Goal: Task Accomplishment & Management: Complete application form

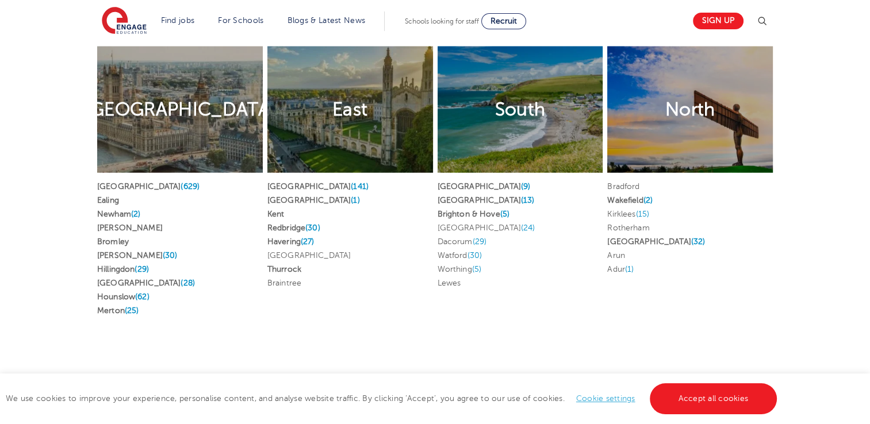
scroll to position [2230, 0]
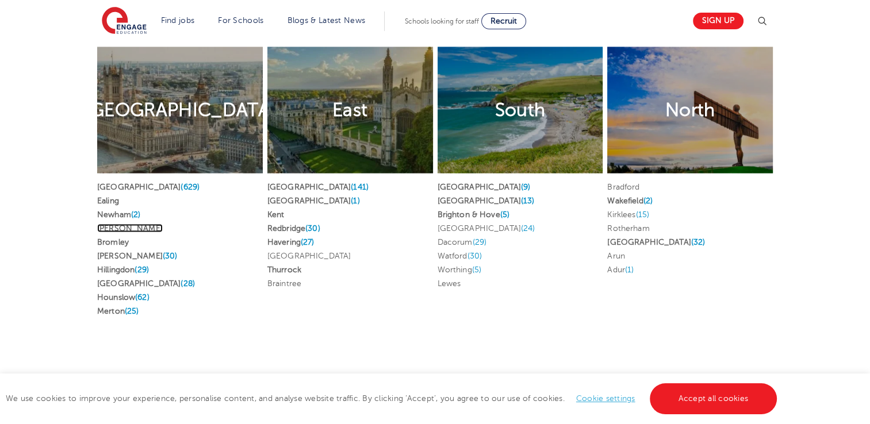
click at [113, 224] on link "Brent" at bounding box center [130, 228] width 66 height 9
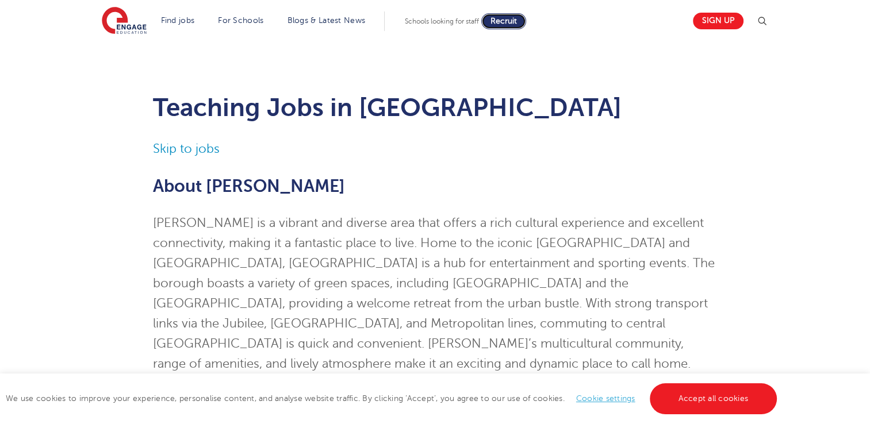
click at [496, 18] on link "Recruit" at bounding box center [503, 21] width 45 height 16
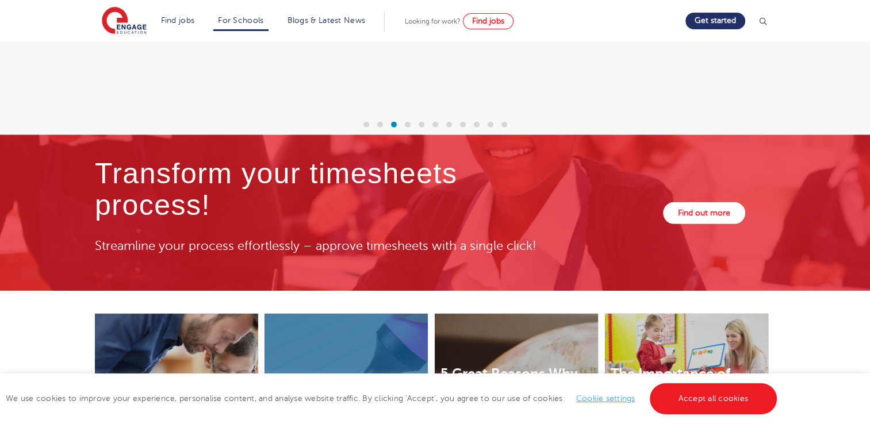
scroll to position [3444, 0]
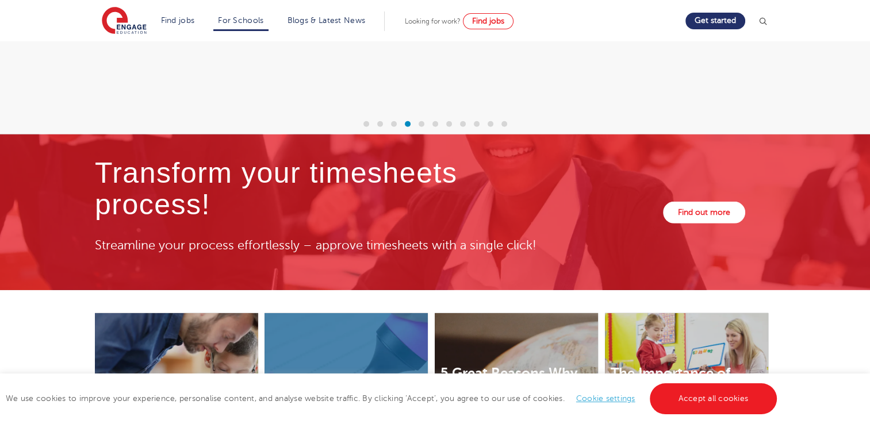
click at [437, 20] on span "Looking for work?" at bounding box center [433, 21] width 56 height 8
click at [477, 24] on link "Find jobs" at bounding box center [488, 21] width 51 height 16
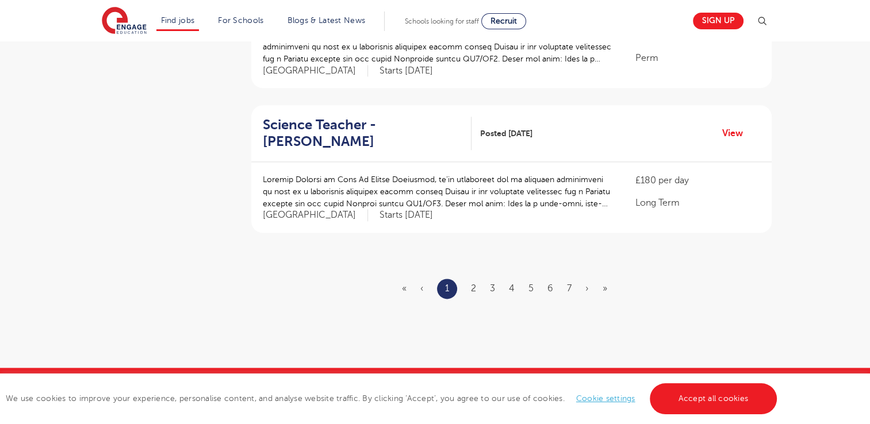
scroll to position [1564, 0]
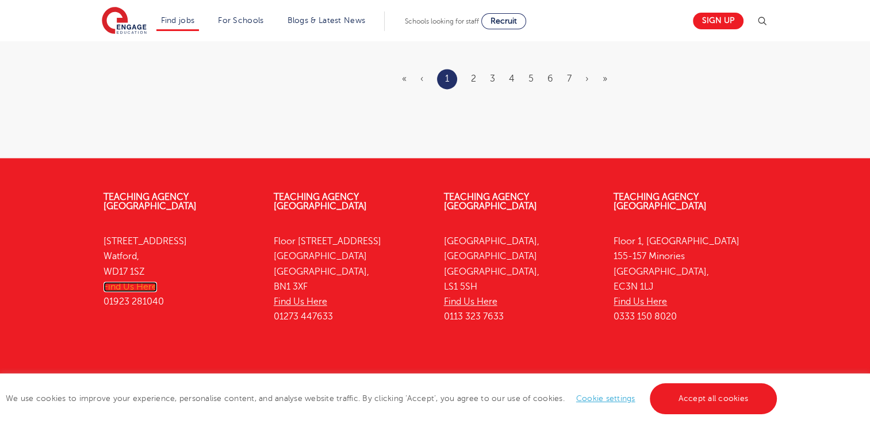
click at [129, 282] on link "Find Us Here" at bounding box center [129, 287] width 53 height 10
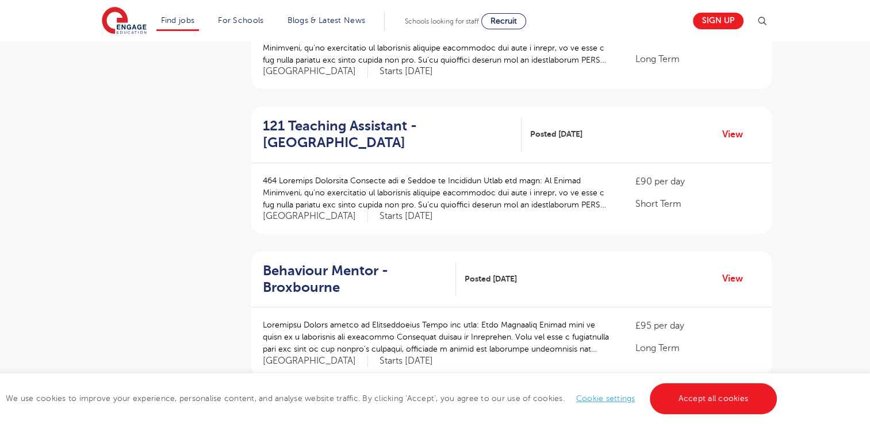
scroll to position [0, 0]
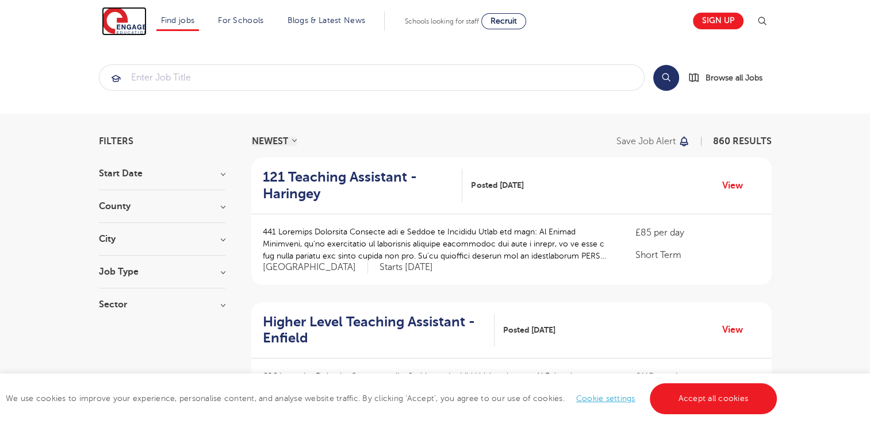
click at [132, 24] on img at bounding box center [124, 21] width 45 height 29
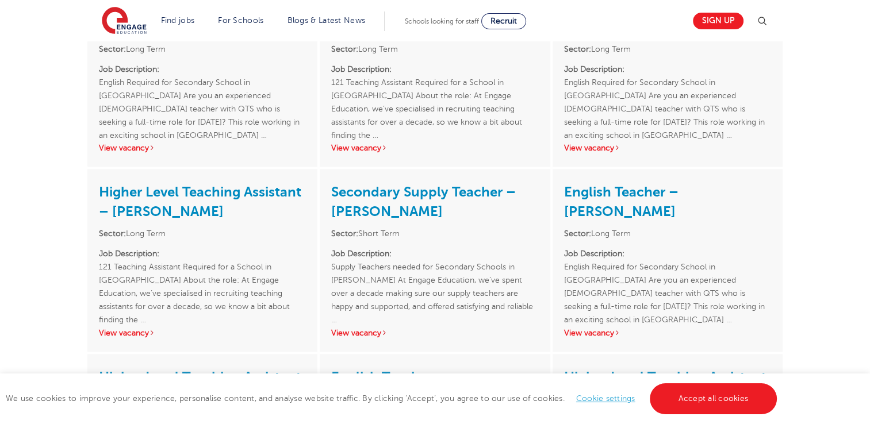
scroll to position [1488, 0]
drag, startPoint x: 236, startPoint y: 129, endPoint x: 181, endPoint y: 143, distance: 56.9
click at [181, 181] on h3 "Higher Level Teaching Assistant – Brent" at bounding box center [202, 201] width 207 height 41
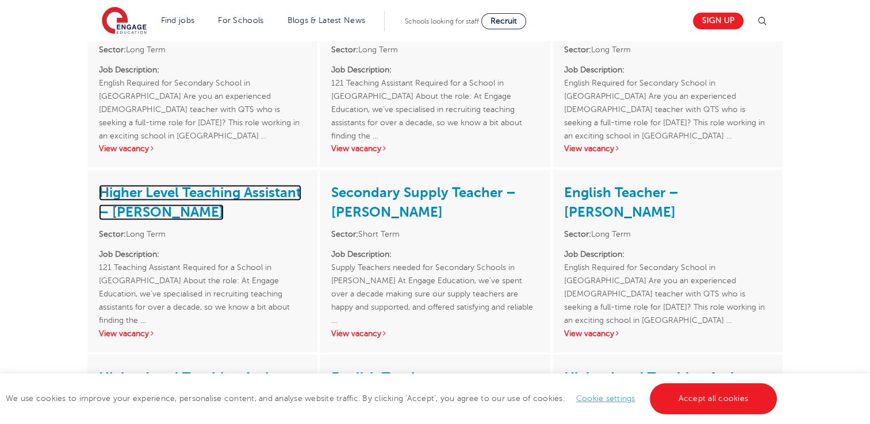
click at [176, 185] on link "Higher Level Teaching Assistant – Brent" at bounding box center [200, 203] width 202 height 36
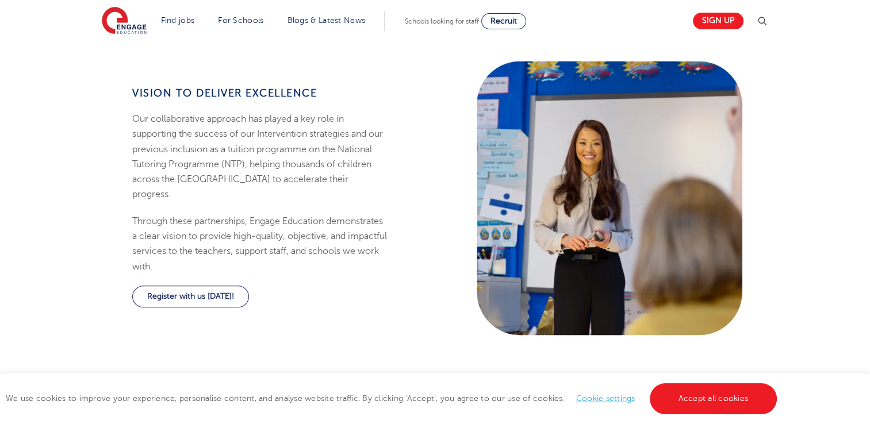
scroll to position [888, 0]
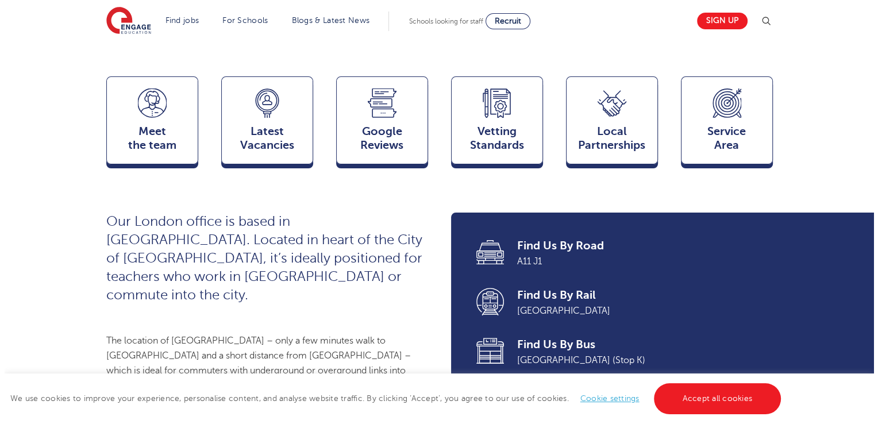
scroll to position [274, 0]
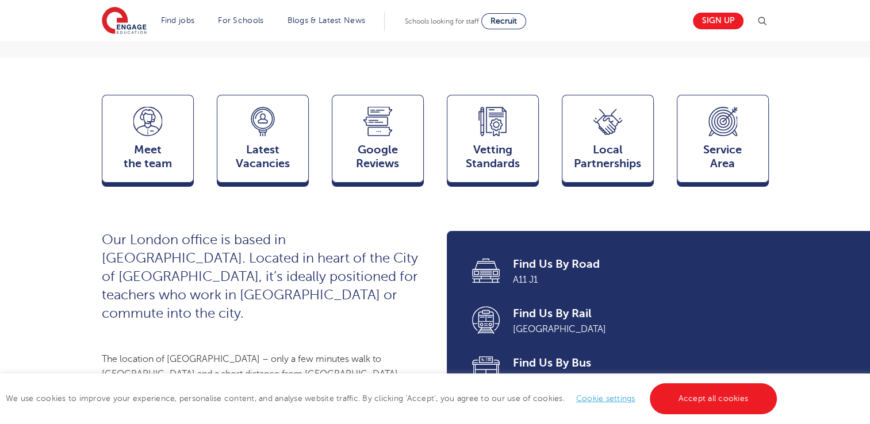
click at [768, 20] on img at bounding box center [762, 21] width 14 height 14
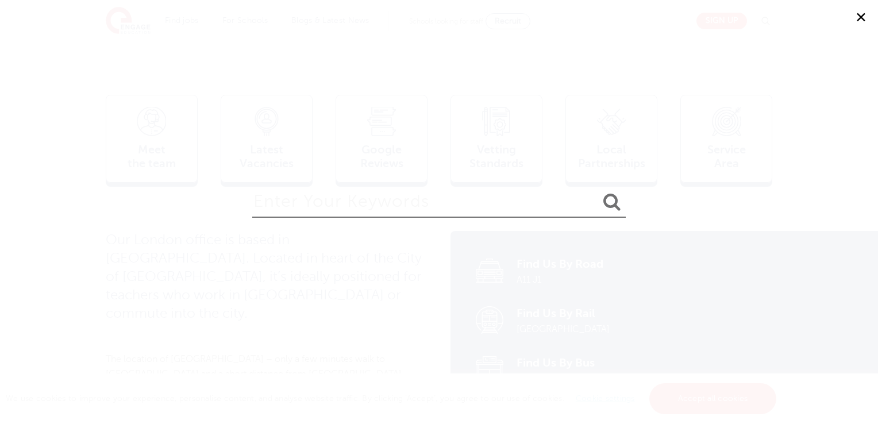
click at [451, 212] on input "search" at bounding box center [439, 199] width 374 height 37
type input "email"
click at [598, 192] on button "submit" at bounding box center [612, 202] width 28 height 21
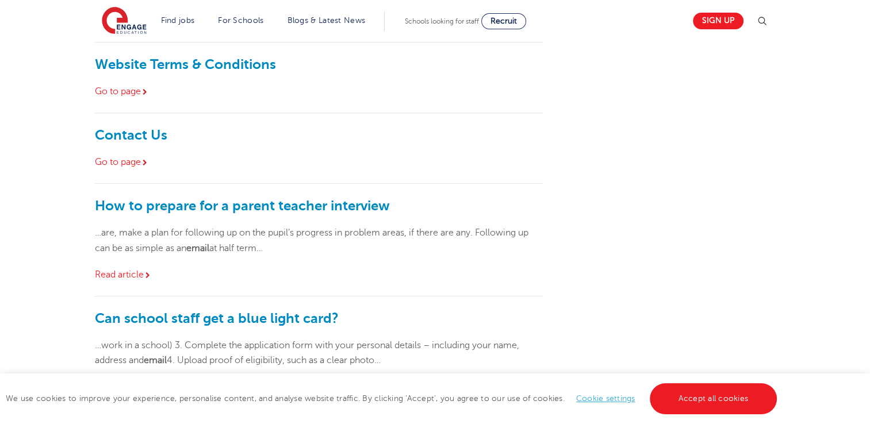
scroll to position [485, 0]
click at [129, 162] on link "Go to page" at bounding box center [122, 161] width 54 height 10
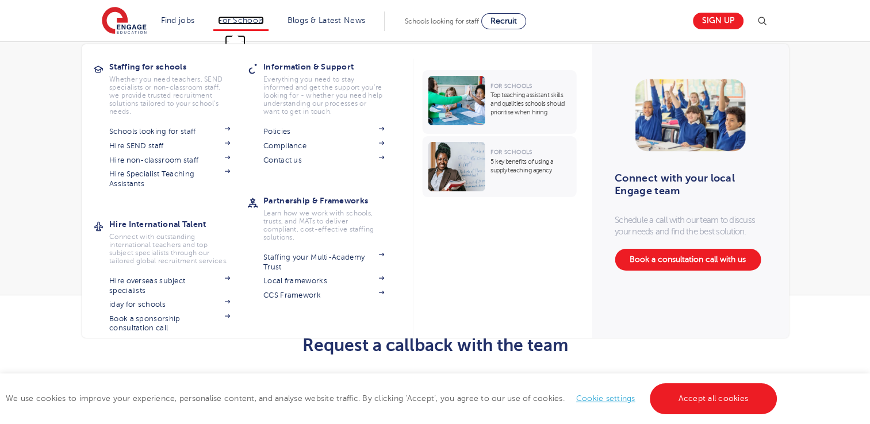
click at [239, 21] on link "For Schools" at bounding box center [240, 20] width 45 height 9
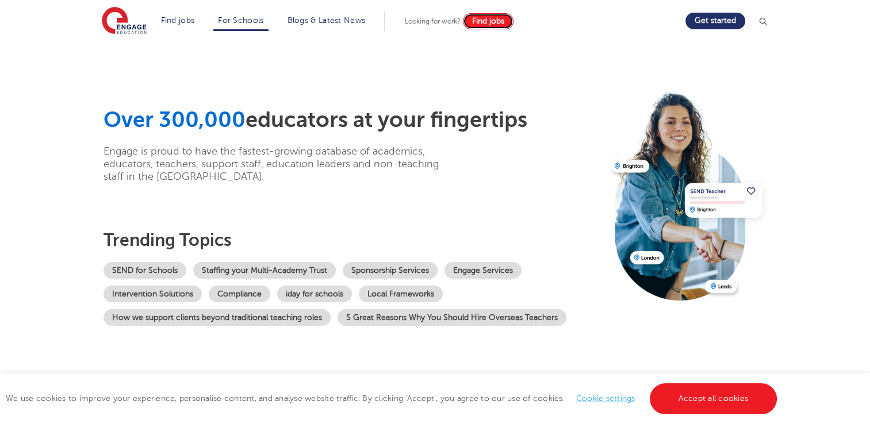
click at [478, 26] on link "Find jobs" at bounding box center [488, 21] width 51 height 16
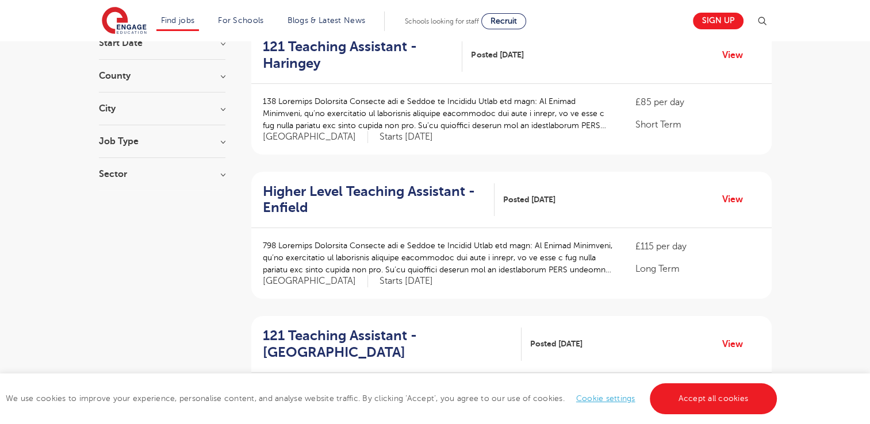
scroll to position [131, 0]
click at [126, 76] on h3 "County" at bounding box center [162, 75] width 126 height 9
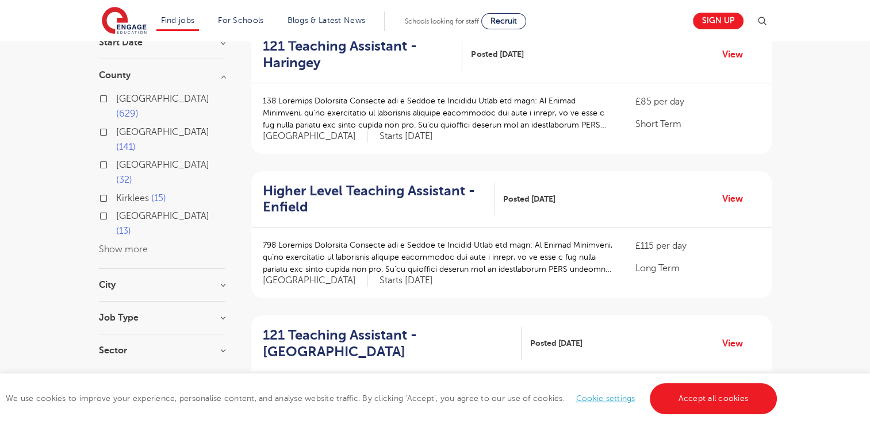
click at [136, 182] on div "London 629 Hertfordshire 141 Leeds 32 Kirklees 15 East Sussex 13 Show more" at bounding box center [162, 174] width 126 height 166
click at [131, 244] on button "Show more" at bounding box center [123, 249] width 49 height 10
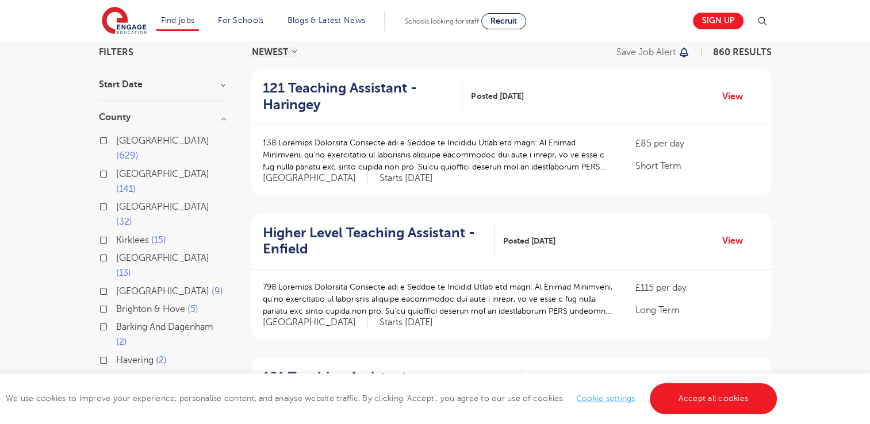
scroll to position [61, 0]
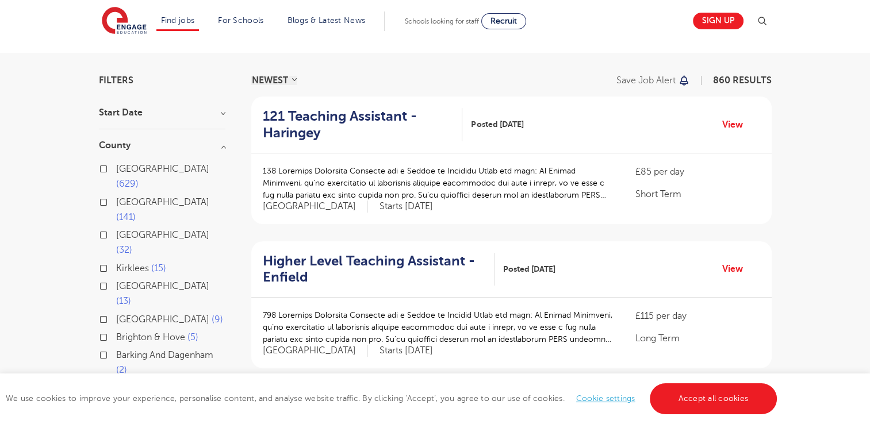
click at [113, 164] on div "London 629" at bounding box center [162, 178] width 126 height 33
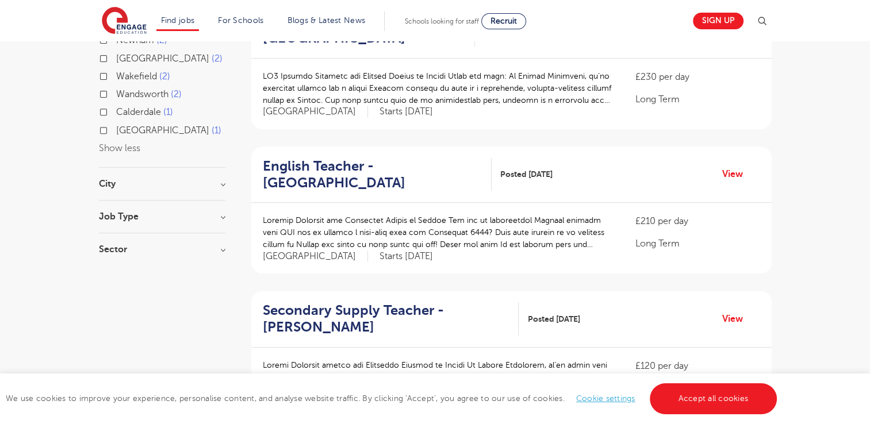
scroll to position [432, 0]
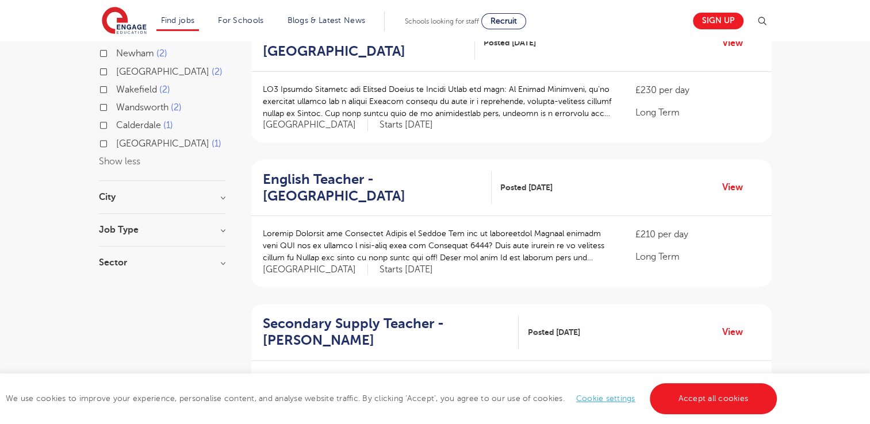
click at [139, 225] on h3 "Job Type" at bounding box center [162, 229] width 126 height 9
click at [221, 225] on h3 "Job Type" at bounding box center [162, 229] width 126 height 9
click at [213, 193] on div "City Hounslow 62 Bromley 33 Hackney 30 Redbridge 30 Wandsworth 30 Show more" at bounding box center [162, 203] width 126 height 21
click at [221, 193] on div "City Hounslow 62 Bromley 33 Hackney 30 Redbridge 30 Wandsworth 30 Show more" at bounding box center [162, 203] width 126 height 21
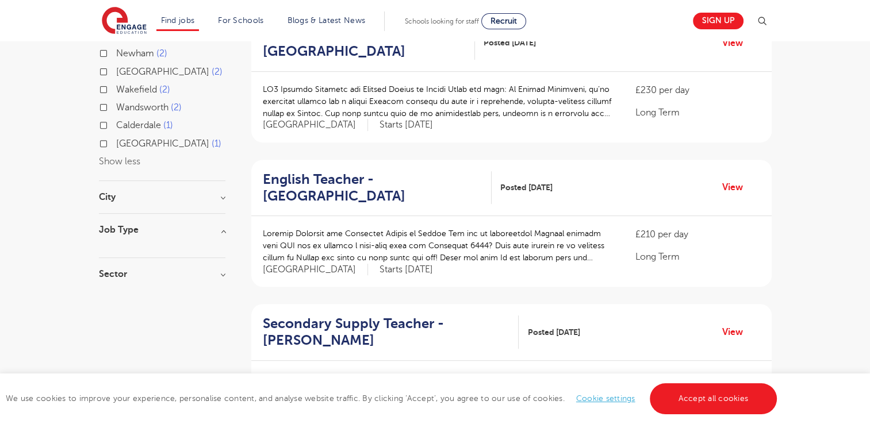
click at [220, 193] on h3 "City" at bounding box center [162, 197] width 126 height 9
click at [127, 242] on div "Hounslow 62 Bromley 33 Hackney 30 Redbridge 30 Wandsworth 30 Show more" at bounding box center [162, 265] width 126 height 105
click at [123, 306] on button "Show more" at bounding box center [123, 311] width 49 height 10
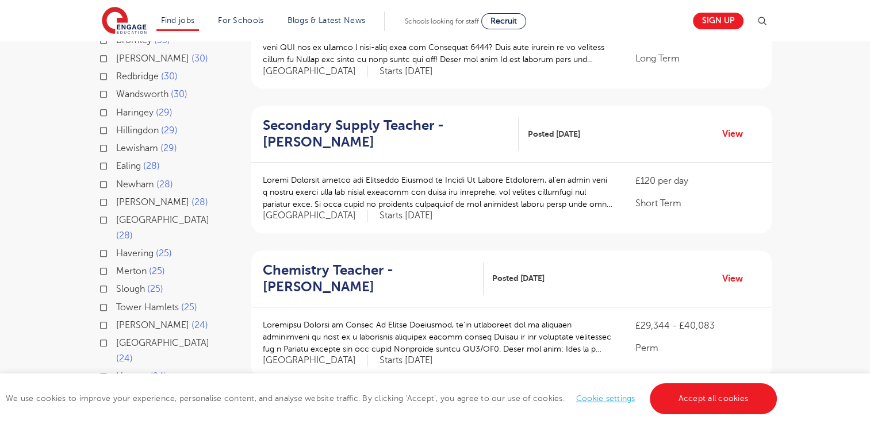
scroll to position [631, 0]
drag, startPoint x: 103, startPoint y: 247, endPoint x: 103, endPoint y: 282, distance: 35.1
click at [116, 368] on label "Harrow 24" at bounding box center [141, 375] width 51 height 15
click at [116, 370] on input "Harrow 24" at bounding box center [119, 373] width 7 height 7
checkbox input "true"
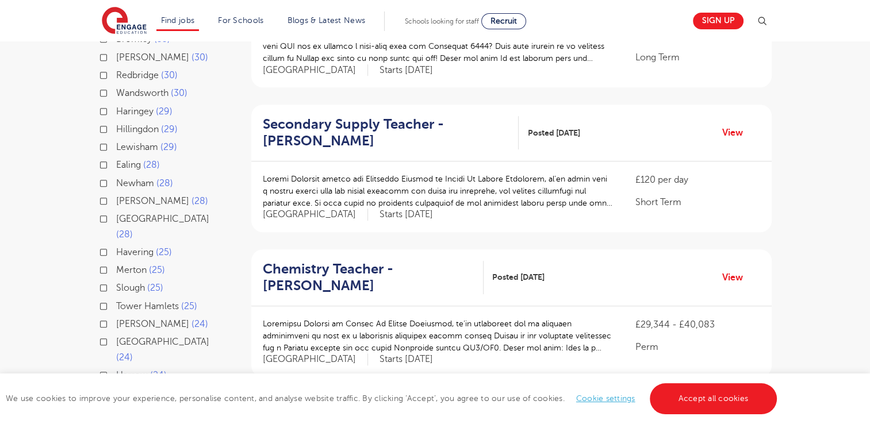
scroll to position [347, 0]
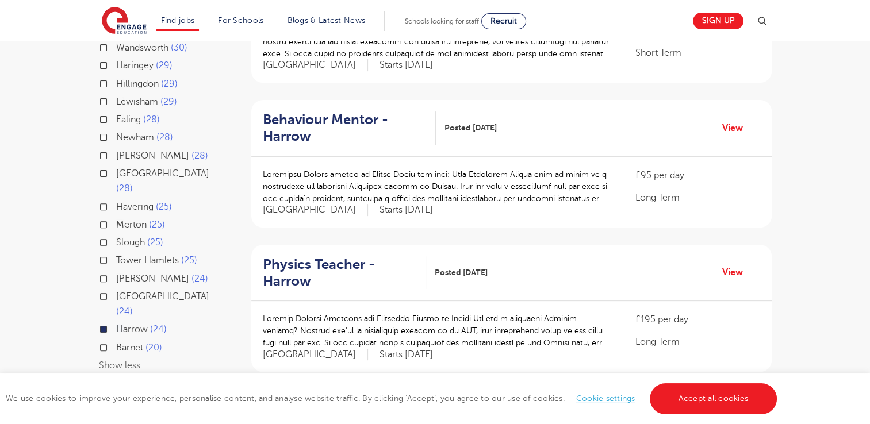
click at [116, 271] on label "Brent 24" at bounding box center [162, 278] width 92 height 15
click at [116, 274] on input "Brent 24" at bounding box center [119, 277] width 7 height 7
checkbox input "true"
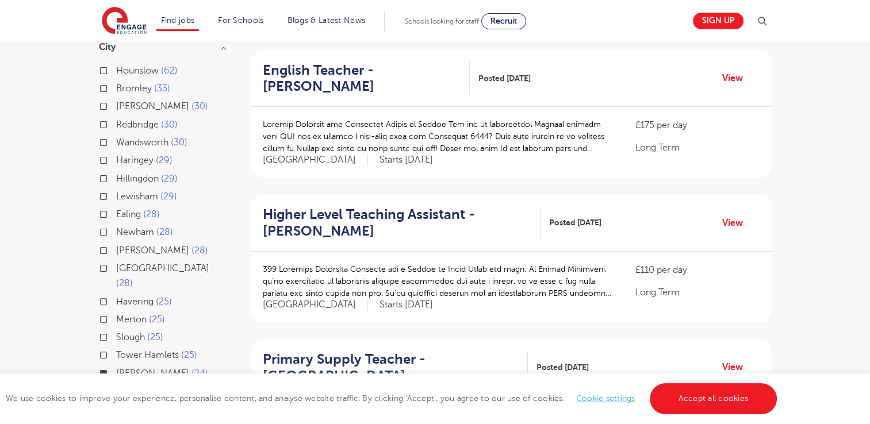
scroll to position [250, 0]
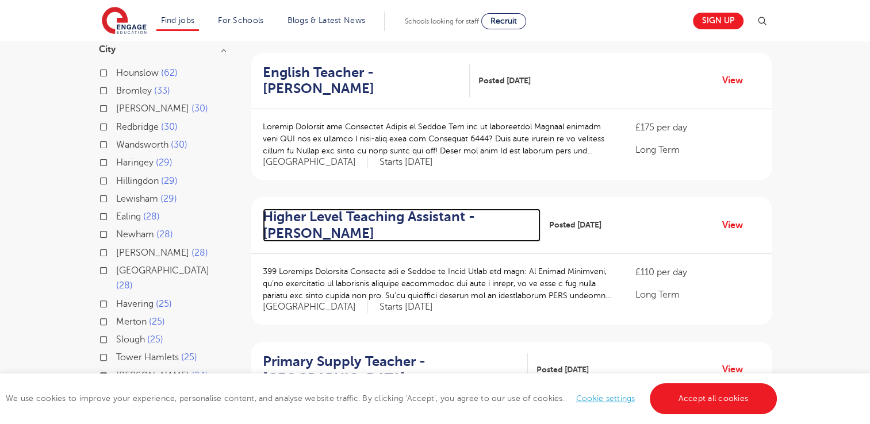
click at [281, 209] on h2 "Higher Level Teaching Assistant - Brent" at bounding box center [397, 225] width 269 height 33
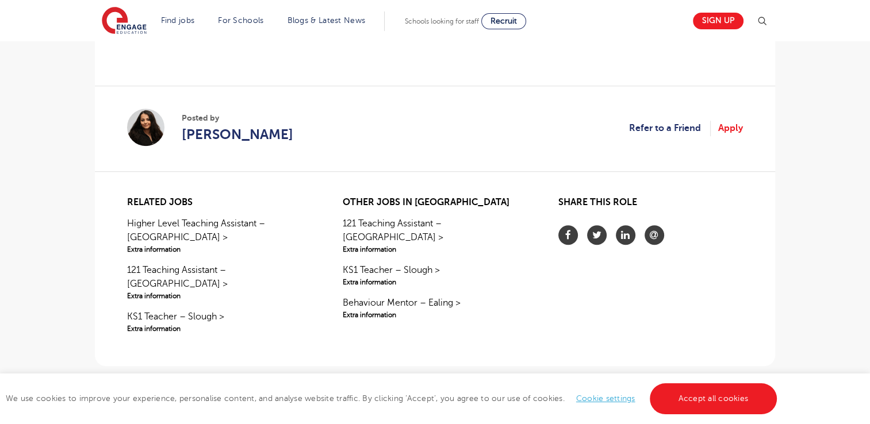
scroll to position [992, 0]
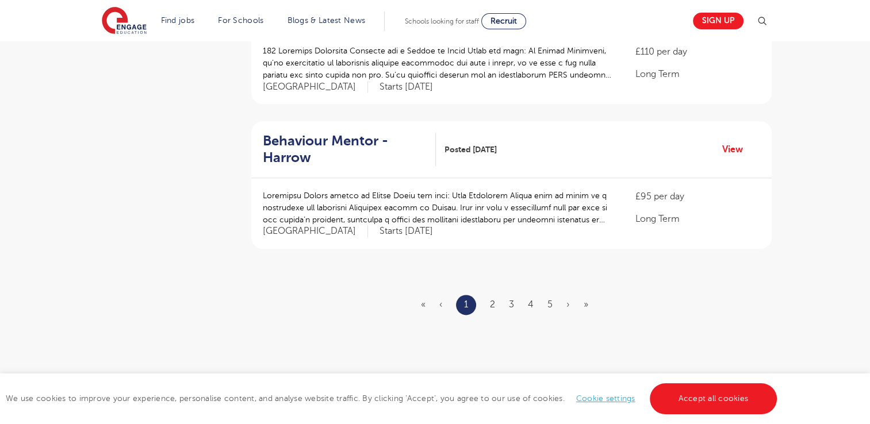
scroll to position [1338, 0]
click at [490, 299] on link "2" at bounding box center [492, 304] width 5 height 10
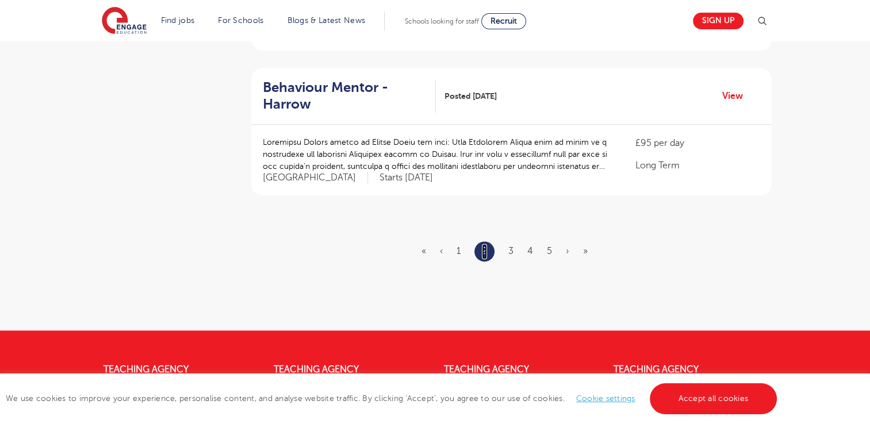
scroll to position [1432, 0]
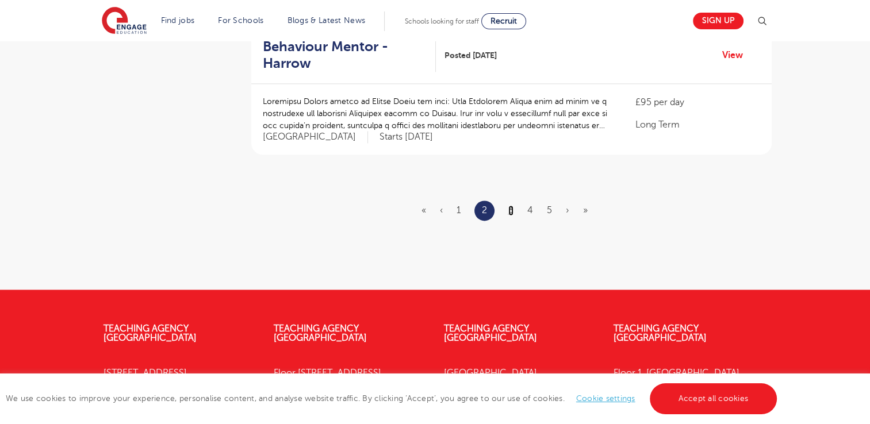
click at [512, 205] on link "3" at bounding box center [510, 210] width 5 height 10
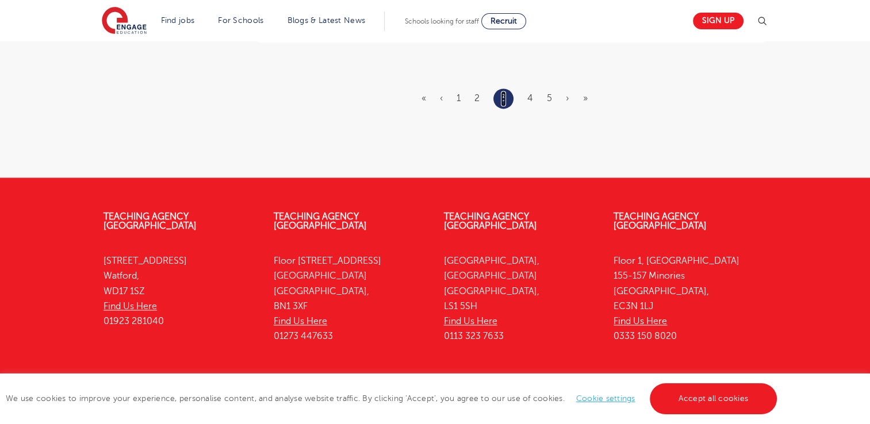
scroll to position [1547, 0]
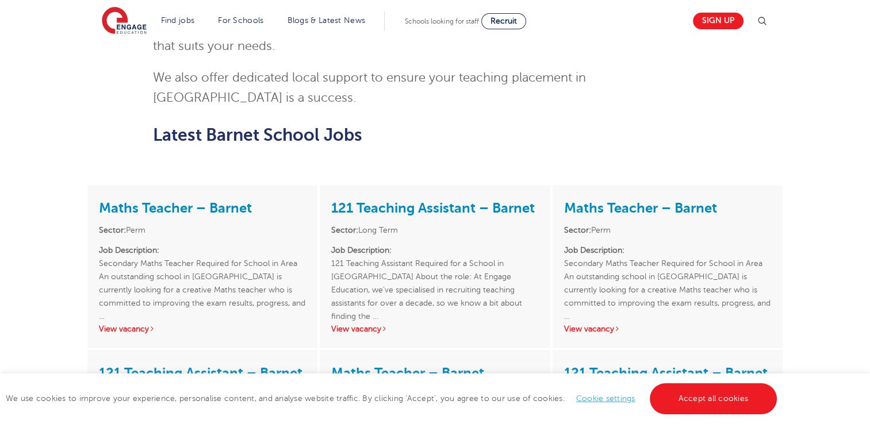
scroll to position [1153, 0]
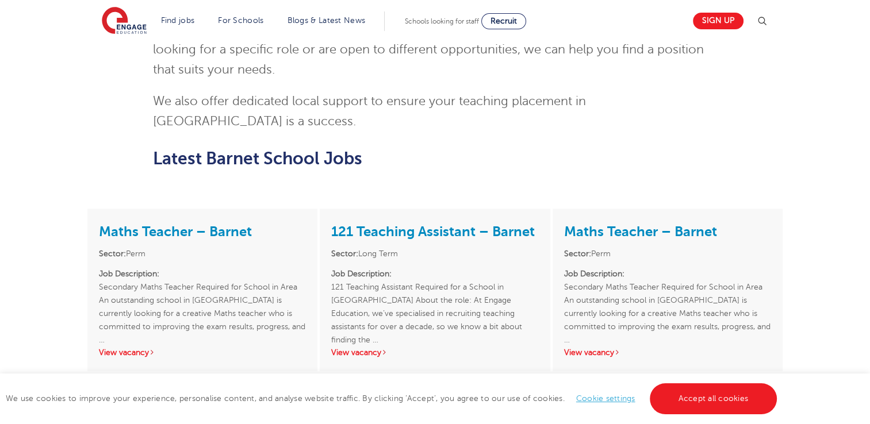
click at [183, 389] on link "121 Teaching Assistant – Barnet" at bounding box center [201, 397] width 204 height 16
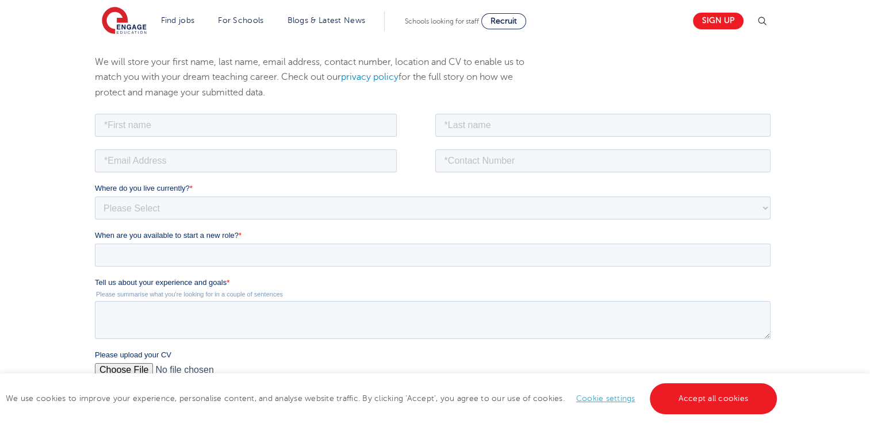
scroll to position [138, 0]
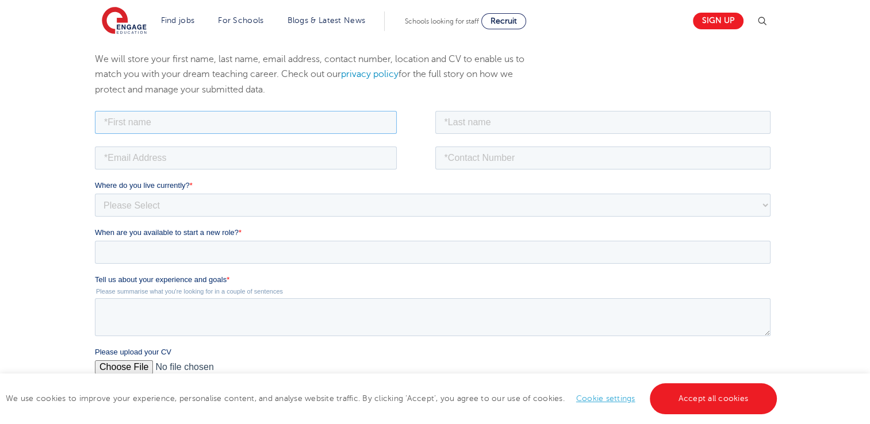
click at [133, 129] on input "text" at bounding box center [246, 121] width 302 height 23
type input "Yasmin"
click at [449, 121] on input "text" at bounding box center [603, 121] width 336 height 23
type input "Ahmed"
click at [476, 153] on input "tel" at bounding box center [603, 157] width 336 height 23
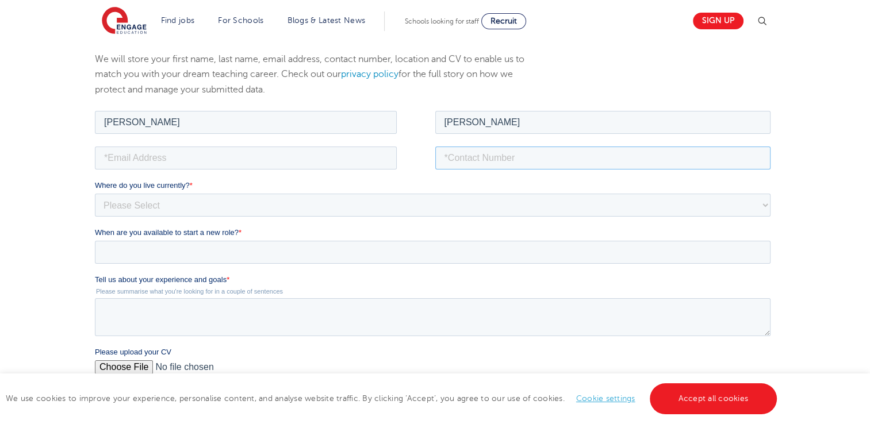
paste input "Thankyouforyourtimeandconsideration.Ilookforwardtohearingfromyou."
type input "Thankyouforyourtimeandconsideration.Ilookforwardtohearingfromyou."
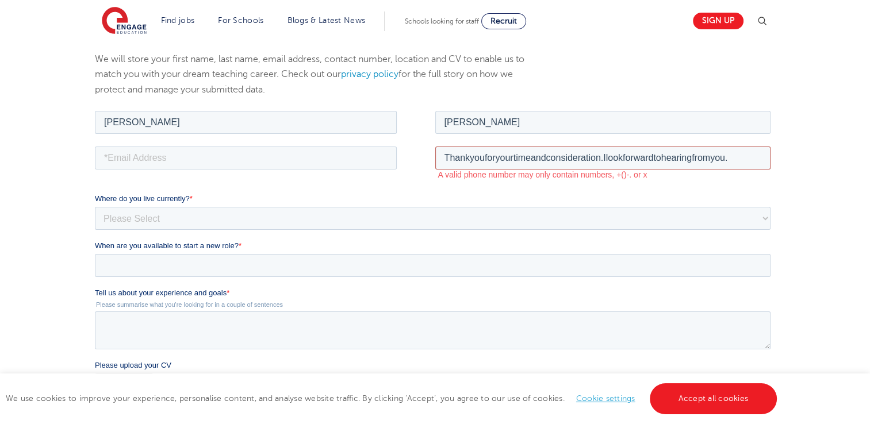
drag, startPoint x: 736, startPoint y: 156, endPoint x: 347, endPoint y: 144, distance: 389.4
click at [347, 144] on fieldset "Thankyouforyourtimeandconsideration.Ilookforwardtohearingfromyou. A valid phone…" at bounding box center [435, 168] width 680 height 49
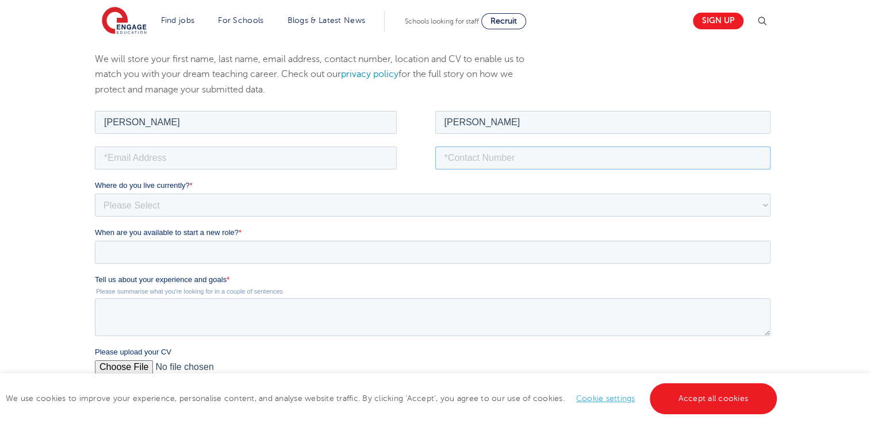
paste input "07432593922"
type input "07432593922"
click at [145, 163] on input "email" at bounding box center [246, 157] width 302 height 23
paste input "yasmin870@outlook.com"
click at [106, 160] on input "yasmin870@outlook.com" at bounding box center [246, 157] width 302 height 23
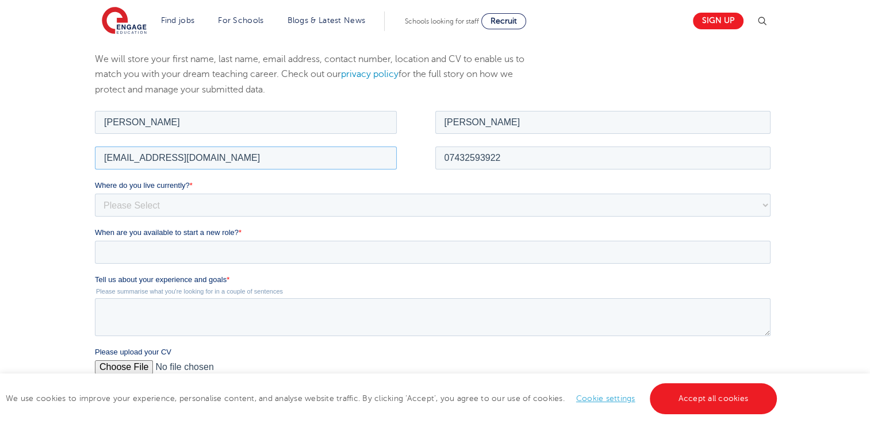
click at [222, 162] on input "yasmin870@outlook.com" at bounding box center [246, 157] width 302 height 23
type input "yasmin870@outlook.com"
click at [381, 204] on select "Please Select UK Canada Ireland Australia New Zealand Europe USA South Africa J…" at bounding box center [433, 204] width 676 height 23
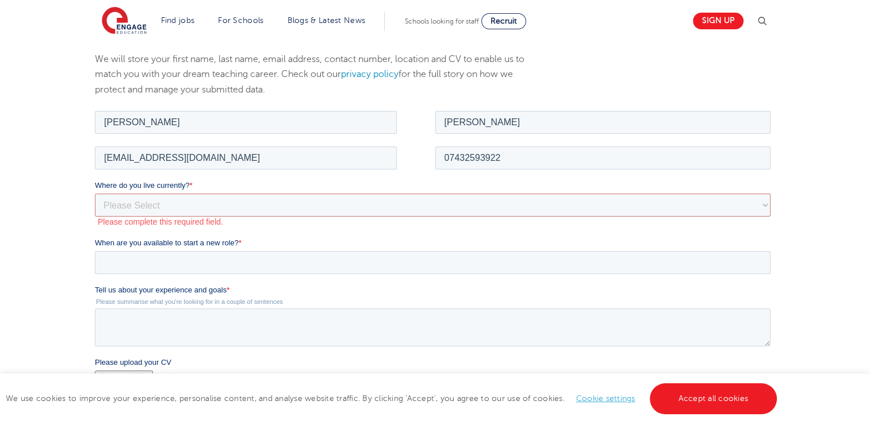
click at [67, 241] on div "We will store your first name, last name, email address, contact number, locati…" at bounding box center [435, 300] width 870 height 543
click at [116, 214] on select "Please Select UK Canada Ireland Australia New Zealand Europe USA South Africa J…" at bounding box center [433, 204] width 676 height 23
select select "UK"
click at [95, 193] on select "Please Select UK Canada Ireland Australia New Zealand Europe USA South Africa J…" at bounding box center [433, 204] width 676 height 23
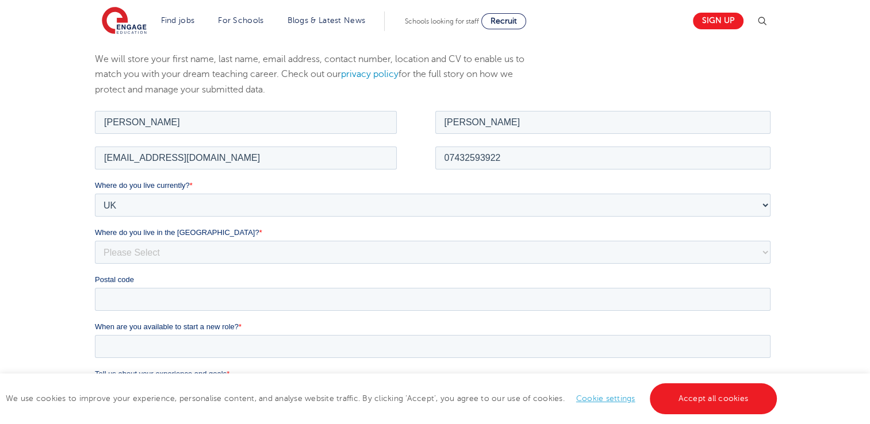
click at [1, 271] on div "We will store your first name, last name, email address, contact number, locati…" at bounding box center [435, 340] width 870 height 623
click at [152, 248] on select "Please Select Overseas Barnsley Bedfordshire Berkshire Bournemouth Bracknell Fo…" at bounding box center [433, 251] width 676 height 23
select select "London"
click at [95, 240] on select "Please Select Overseas Barnsley Bedfordshire Berkshire Bournemouth Bracknell Fo…" at bounding box center [433, 251] width 676 height 23
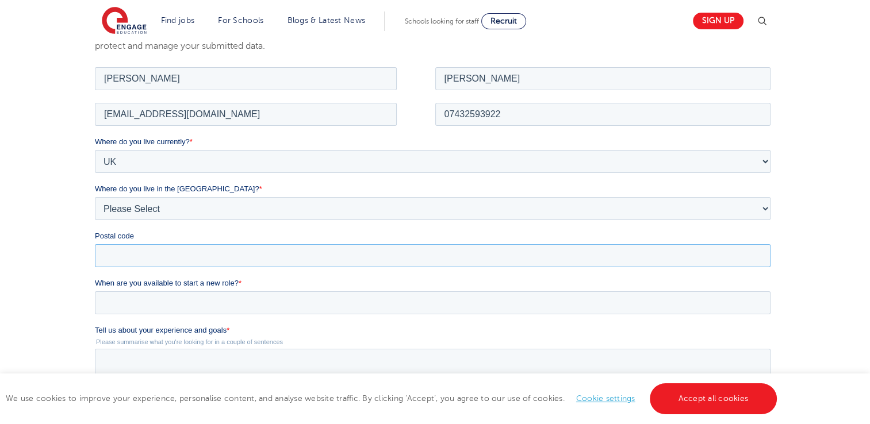
click at [129, 258] on input "Postal code" at bounding box center [433, 255] width 676 height 23
type input "HA7 1DN"
click at [57, 270] on div "We will store your first name, last name, email address, contact number, locati…" at bounding box center [435, 296] width 870 height 623
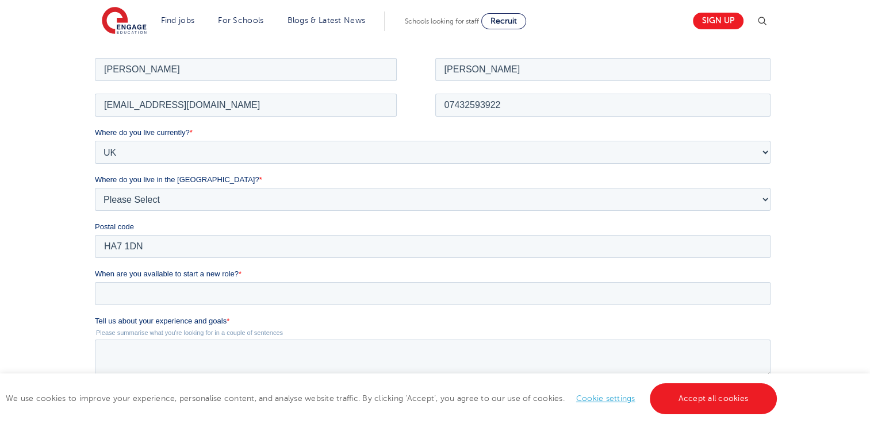
scroll to position [199, 0]
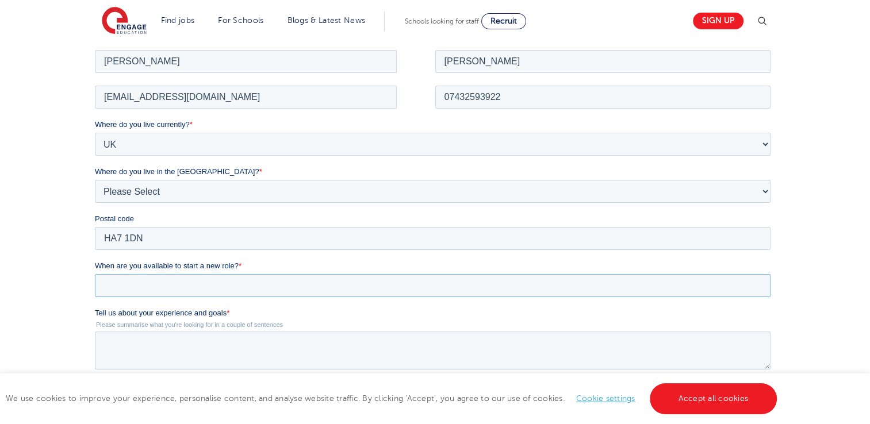
click at [159, 283] on input "When are you available to start a new role? *" at bounding box center [433, 285] width 676 height 23
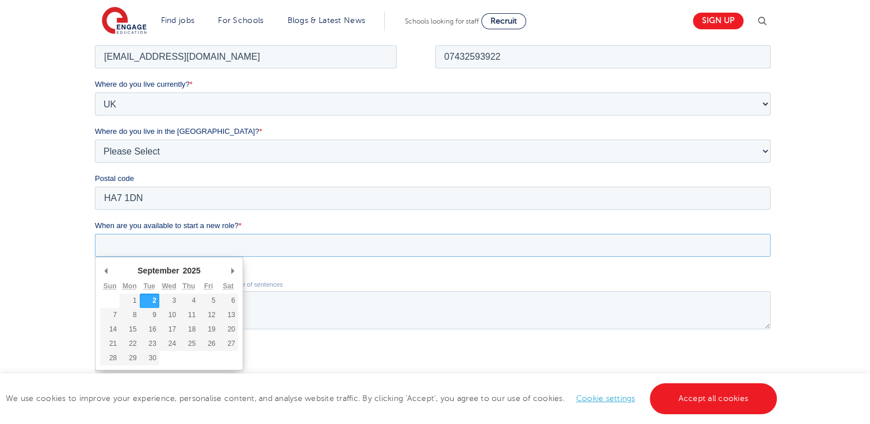
scroll to position [240, 0]
type div "2025-09-03"
type input "2025/09/03"
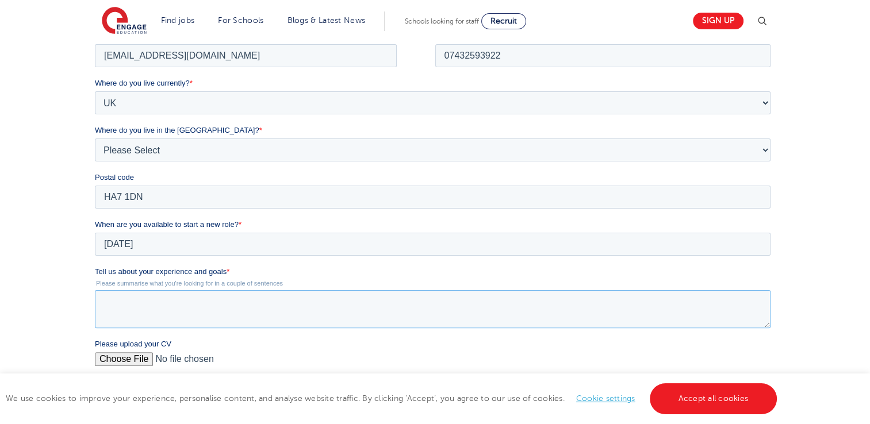
click at [152, 301] on textarea "Tell us about your experience and goals *" at bounding box center [433, 309] width 676 height 38
paste textarea "I am dedicated to supporting students’ learning and fostering a positive classr…"
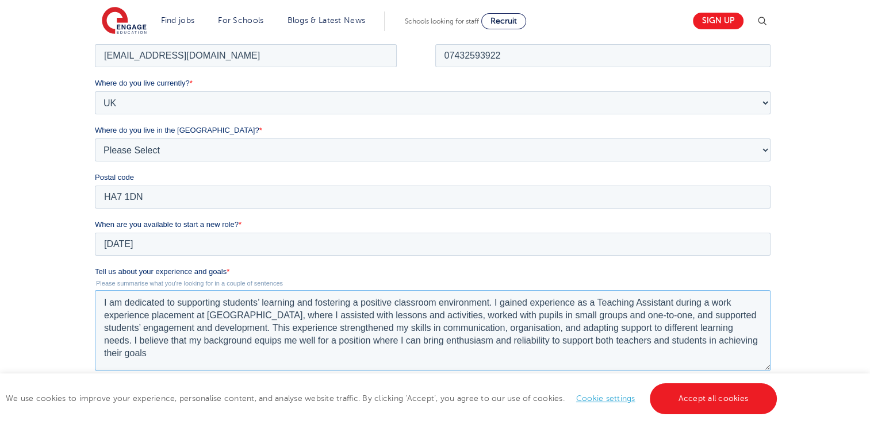
scroll to position [0, 0]
drag, startPoint x: 767, startPoint y: 325, endPoint x: 744, endPoint y: 419, distance: 97.2
click at [744, 419] on textarea "I am dedicated to supporting students’ learning and fostering a positive classr…" at bounding box center [433, 355] width 676 height 130
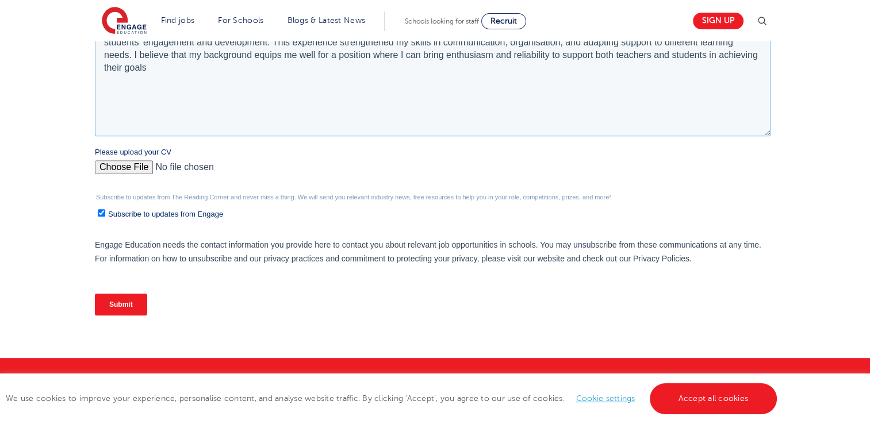
scroll to position [529, 0]
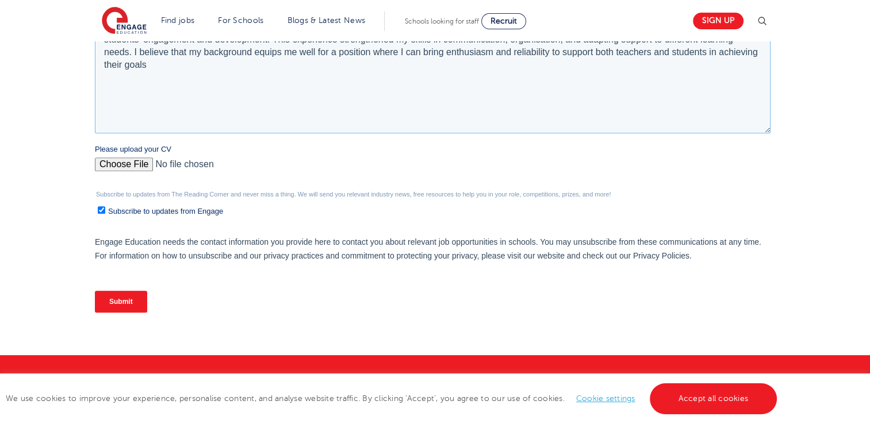
type textarea "I am dedicated to supporting students’ learning and fostering a positive classr…"
click at [134, 163] on input "Please upload your CV" at bounding box center [433, 169] width 676 height 23
type input "C:\fakepath\Yasmin's CV.pdf"
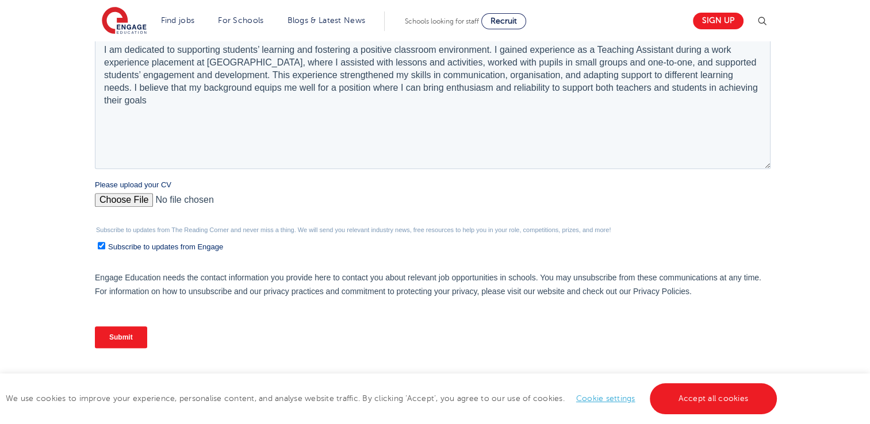
scroll to position [494, 0]
click at [133, 336] on input "Submit" at bounding box center [121, 336] width 52 height 22
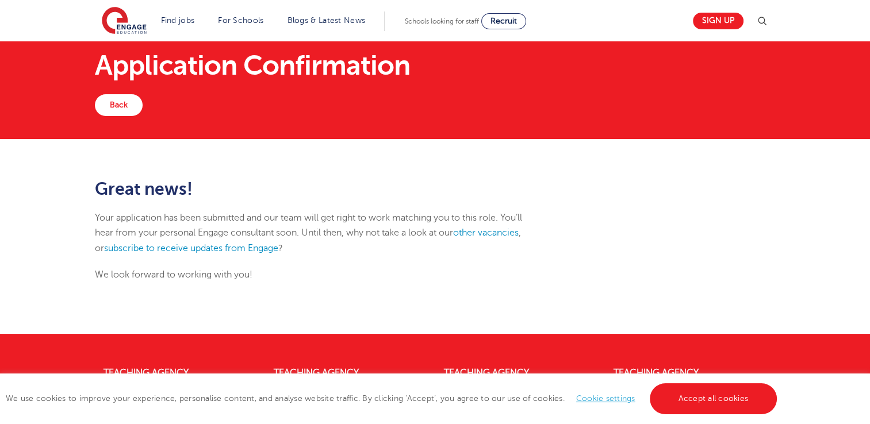
scroll to position [9, 0]
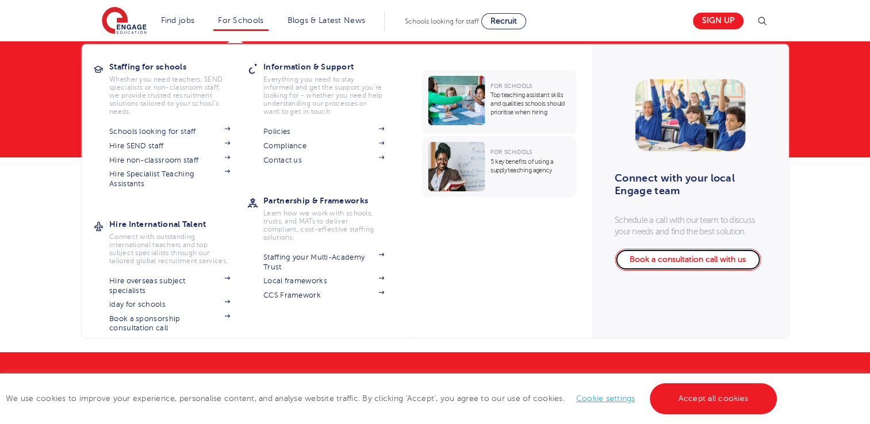
click at [652, 256] on link "Book a consultation call with us" at bounding box center [688, 260] width 146 height 22
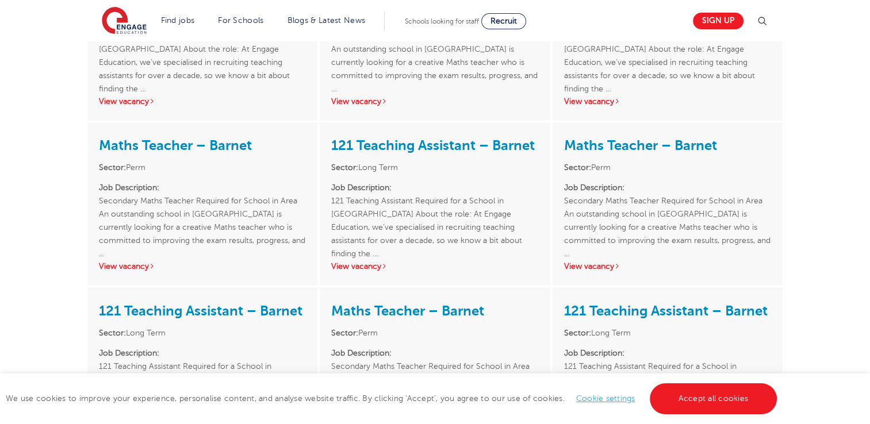
scroll to position [1901, 0]
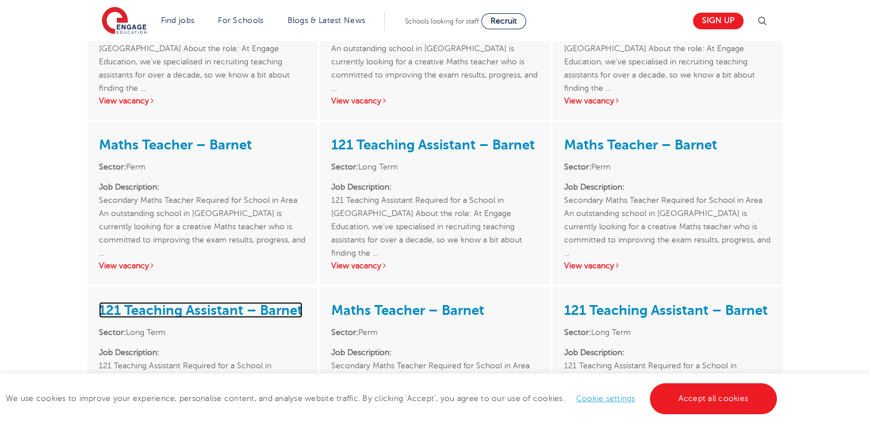
click at [260, 302] on link "121 Teaching Assistant – Barnet" at bounding box center [201, 310] width 204 height 16
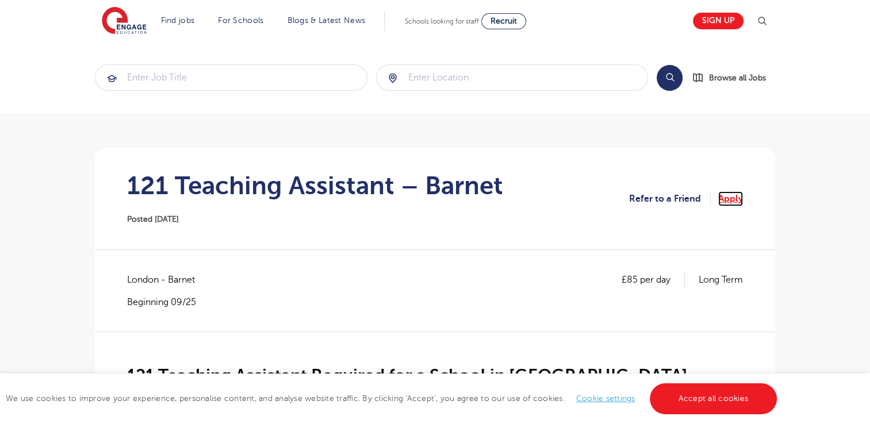
click at [731, 193] on link "Apply" at bounding box center [730, 198] width 25 height 15
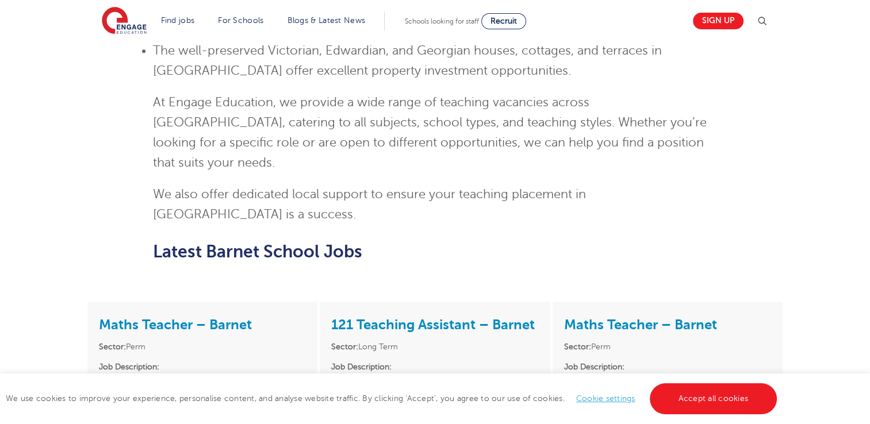
scroll to position [1271, 0]
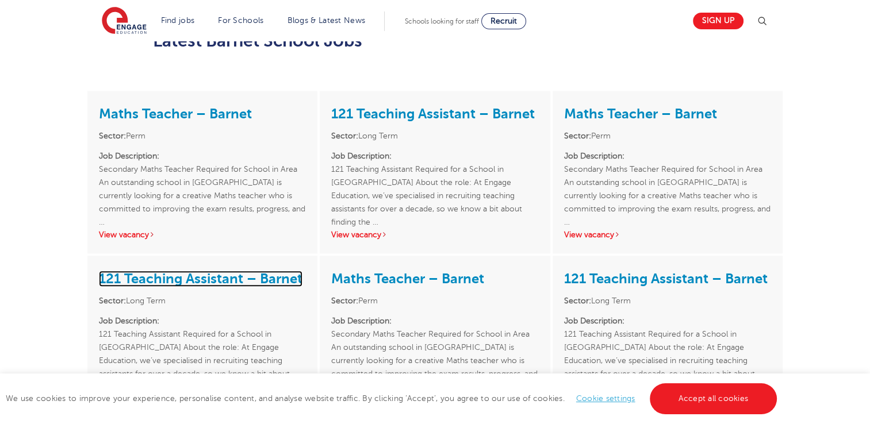
click at [228, 271] on link "121 Teaching Assistant – Barnet" at bounding box center [201, 279] width 204 height 16
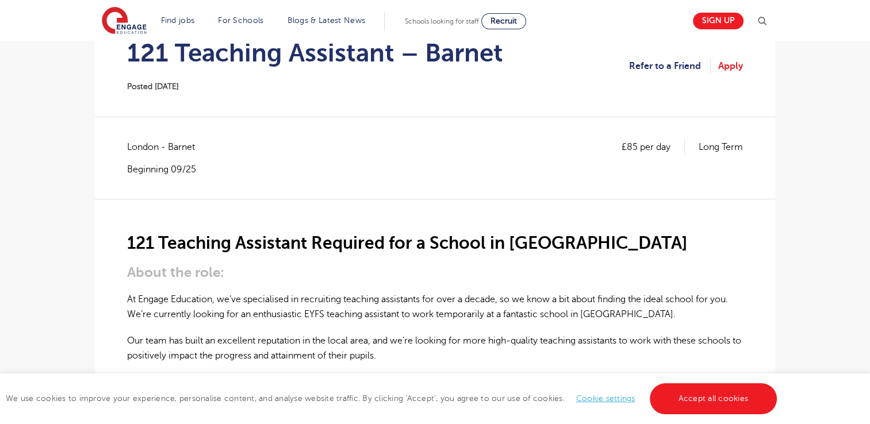
scroll to position [136, 0]
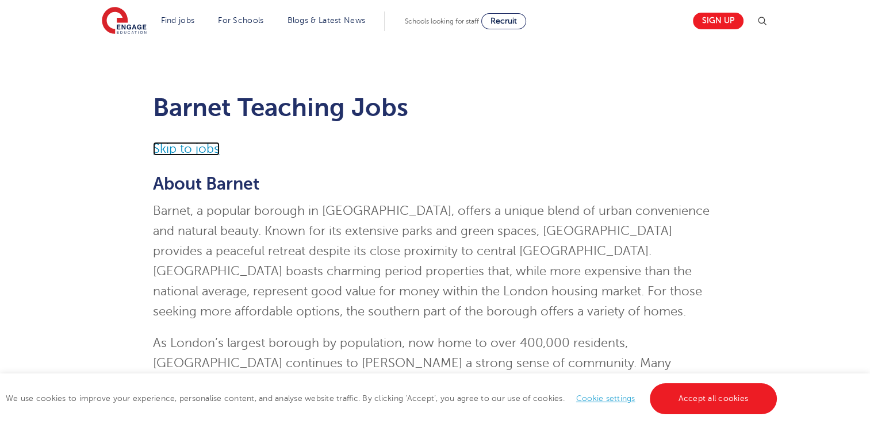
click at [157, 154] on link "Skip to jobs" at bounding box center [186, 149] width 67 height 14
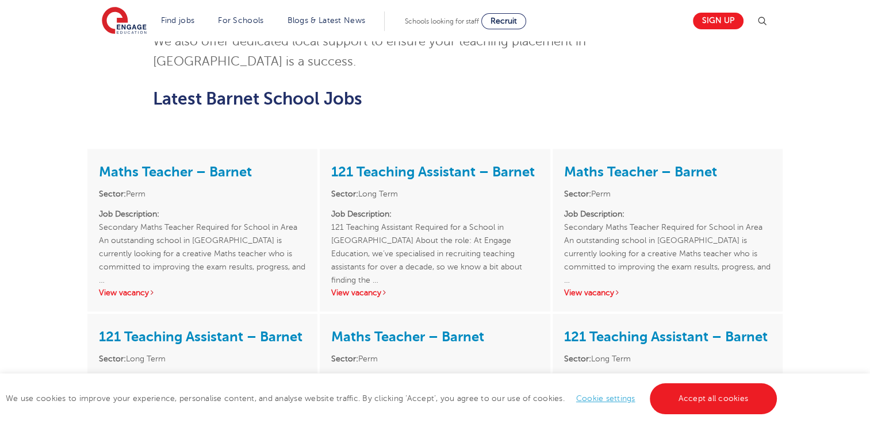
scroll to position [1221, 0]
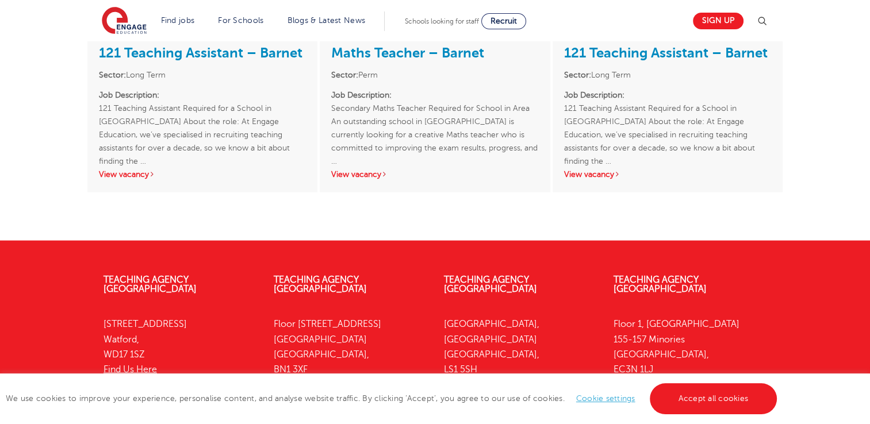
scroll to position [2178, 0]
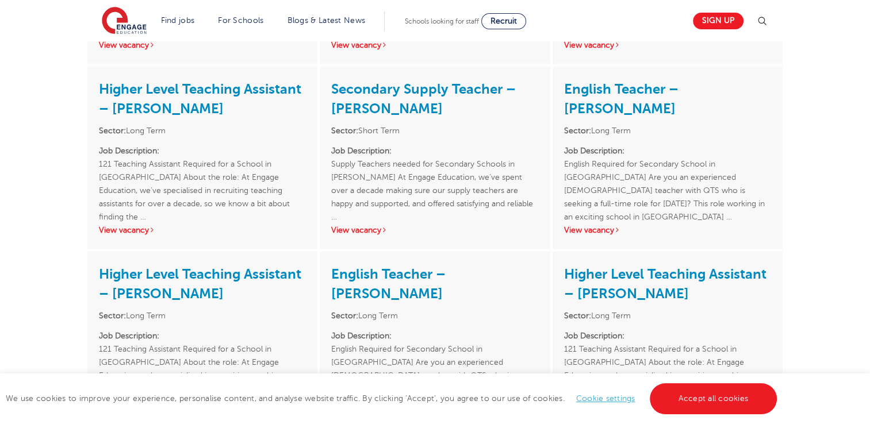
scroll to position [1591, 0]
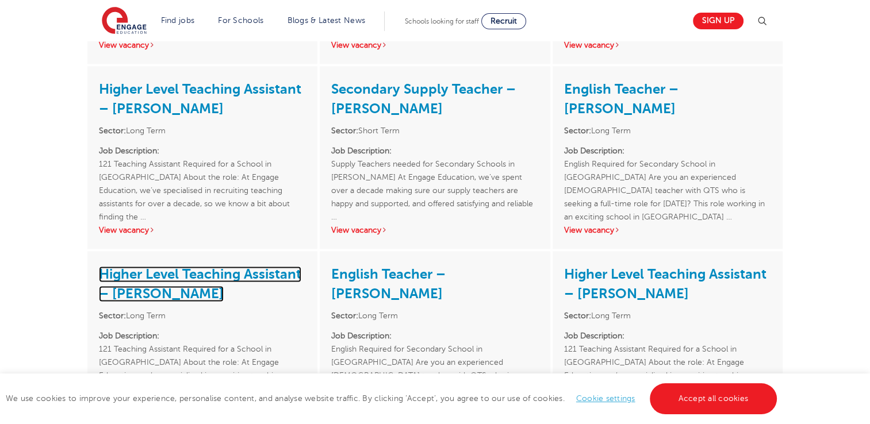
click at [233, 266] on link "Higher Level Teaching Assistant – [PERSON_NAME]" at bounding box center [200, 284] width 202 height 36
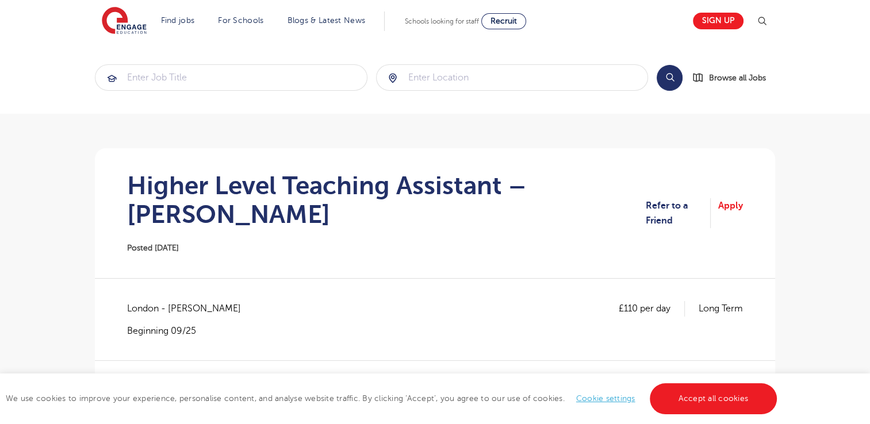
click at [715, 198] on section "Refer to a Friend Apply" at bounding box center [694, 213] width 97 height 30
click at [724, 201] on link "Apply" at bounding box center [730, 213] width 25 height 30
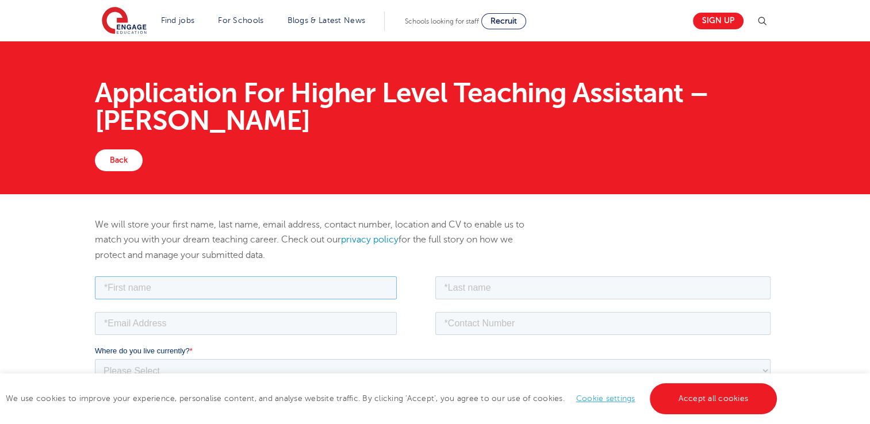
click at [213, 289] on input "text" at bounding box center [246, 287] width 302 height 23
type input "Yasmin"
type input "Ahmed"
type input "yasmin870@outlook.com"
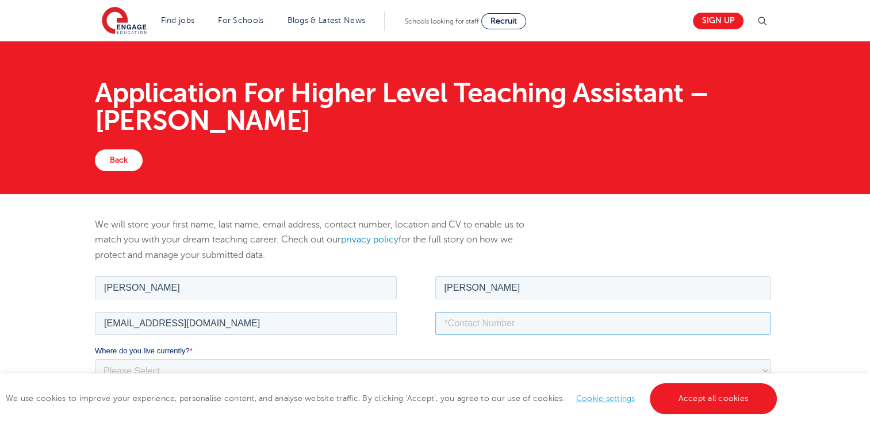
type input "07432593922"
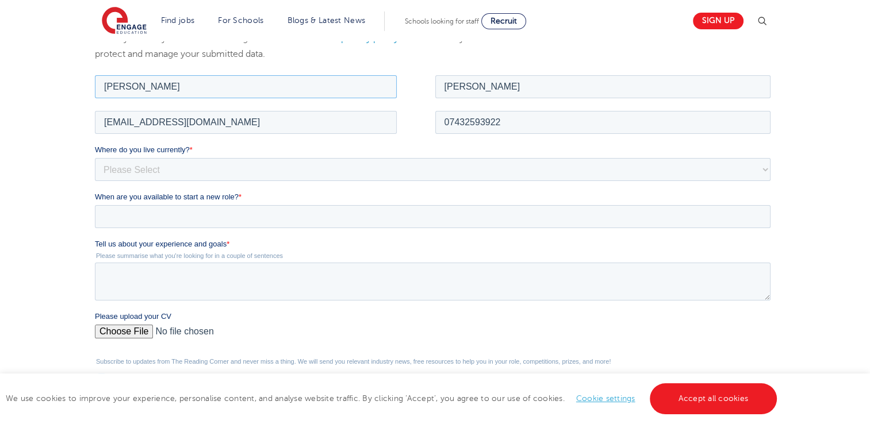
scroll to position [202, 0]
click at [167, 164] on select "Please Select UK Canada Ireland Australia New Zealand Europe USA South Africa J…" at bounding box center [433, 167] width 676 height 23
select select "UK"
click at [95, 156] on select "Please Select UK Canada Ireland Australia New Zealand Europe USA South Africa J…" at bounding box center [433, 167] width 676 height 23
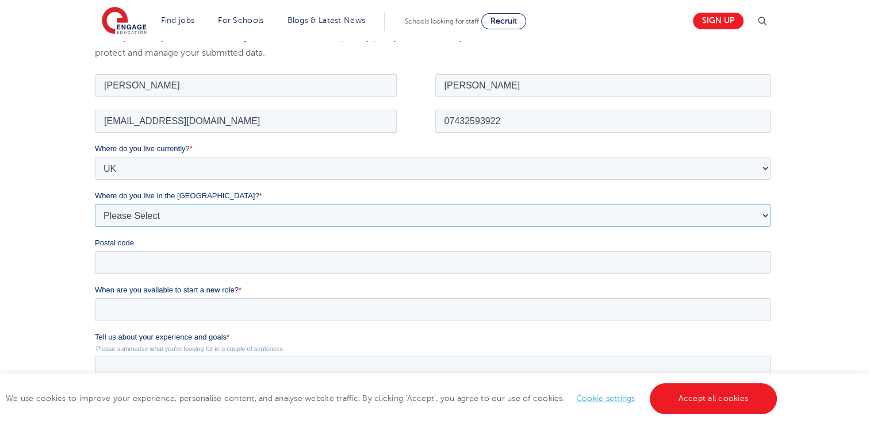
click at [144, 210] on select "Please Select Overseas Barnsley Bedfordshire Berkshire Bournemouth Bracknell Fo…" at bounding box center [433, 215] width 676 height 23
select select "London"
click at [95, 204] on select "Please Select Overseas Barnsley Bedfordshire Berkshire Bournemouth Bracknell Fo…" at bounding box center [433, 215] width 676 height 23
click at [134, 255] on input "Postal code" at bounding box center [433, 262] width 676 height 23
type input "h"
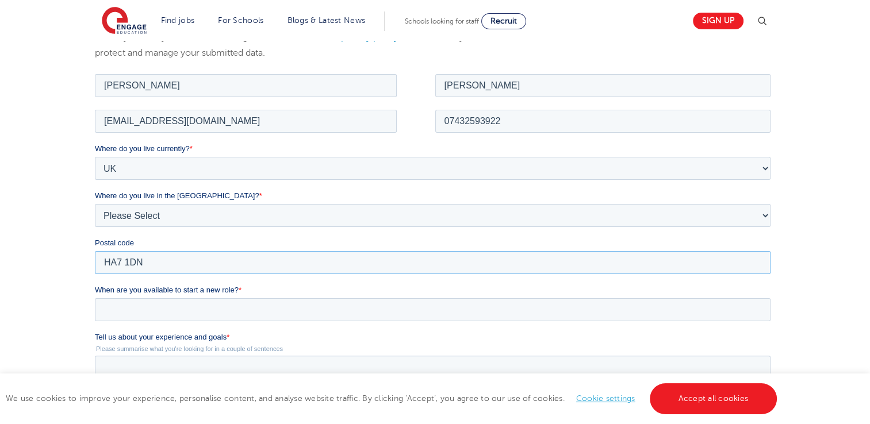
type input "HA7 1DN"
click at [62, 325] on div "We will store your first name, last name, email address, contact number, locati…" at bounding box center [435, 303] width 870 height 623
click at [145, 314] on input "When are you available to start a new role? *" at bounding box center [433, 309] width 676 height 23
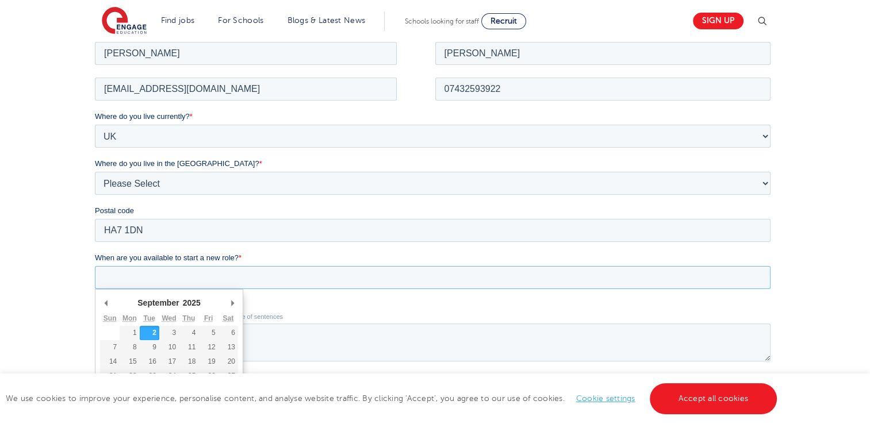
scroll to position [237, 0]
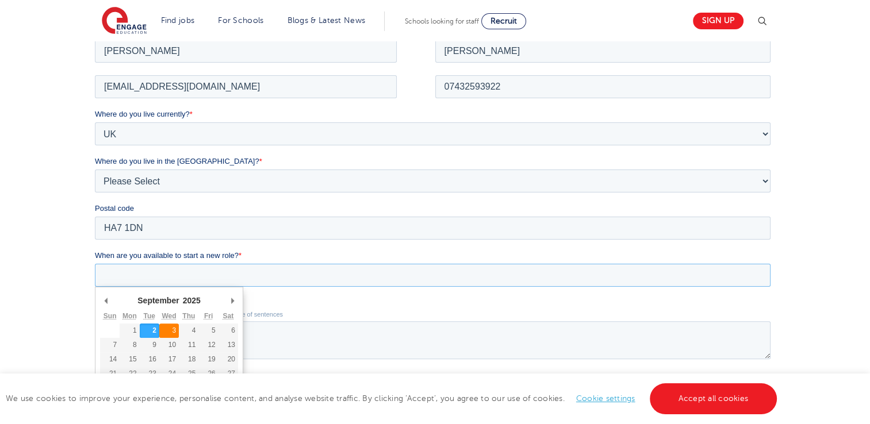
type div "2025-09-03"
type input "2025/09/03"
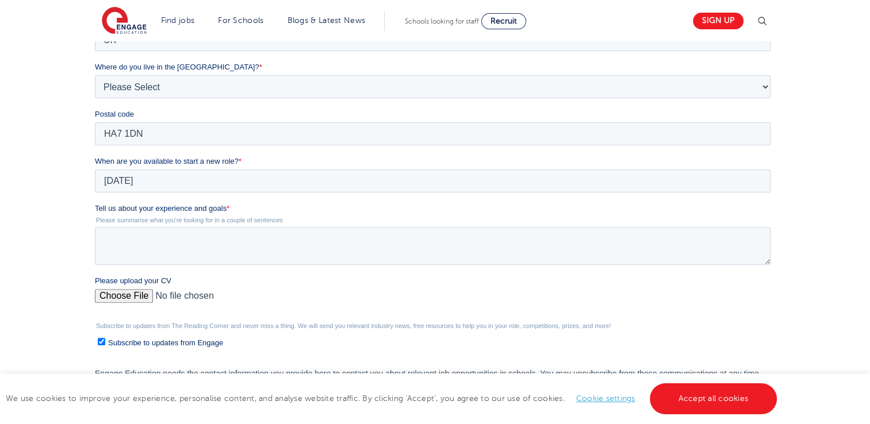
scroll to position [331, 0]
click at [175, 241] on textarea "Tell us about your experience and goals *" at bounding box center [433, 246] width 676 height 38
paste textarea "I am dedicated to supporting students’ learning and fostering a positive classr…"
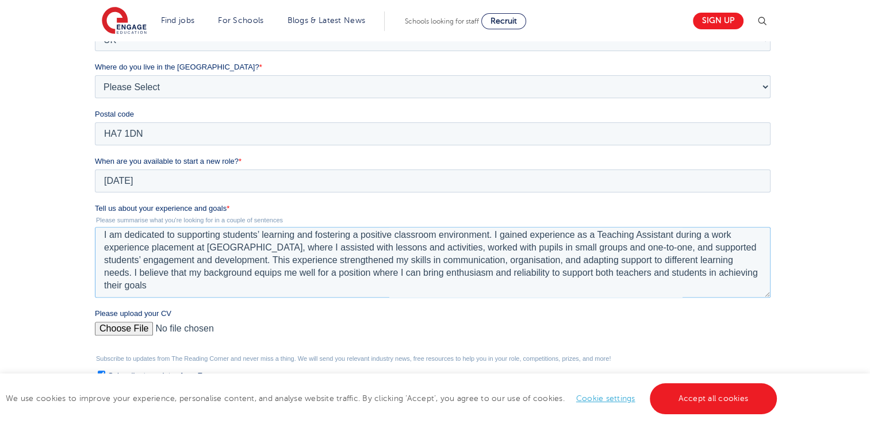
scroll to position [0, 0]
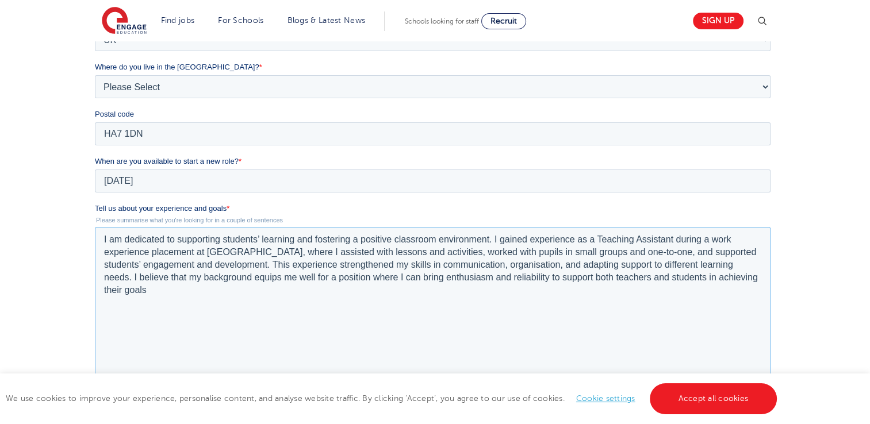
drag, startPoint x: 765, startPoint y: 262, endPoint x: 763, endPoint y: 385, distance: 123.0
click at [763, 385] on textarea "I am dedicated to supporting students’ learning and fostering a positive classr…" at bounding box center [433, 306] width 676 height 158
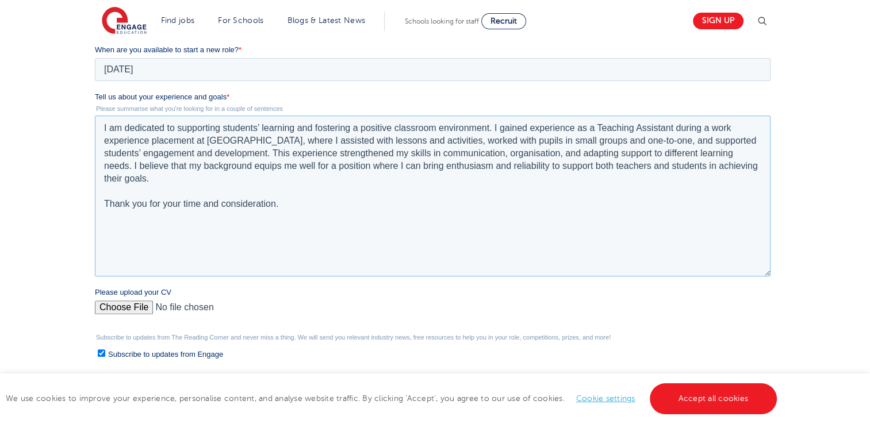
scroll to position [501, 0]
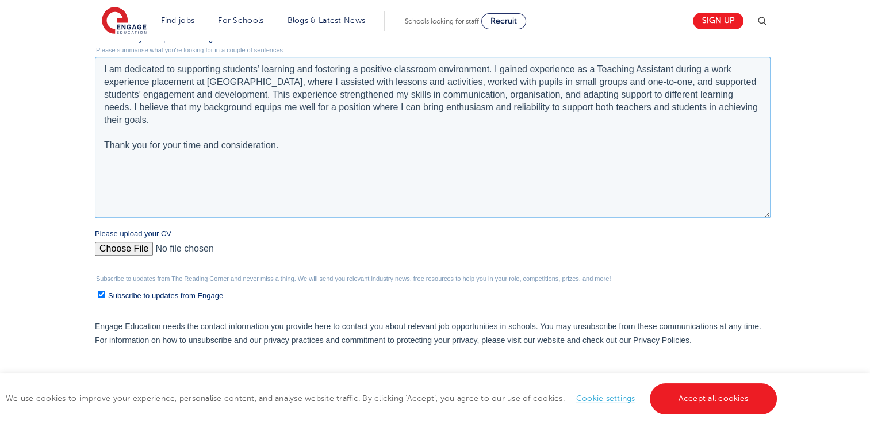
type textarea "I am dedicated to supporting students’ learning and fostering a positive classr…"
click at [138, 254] on input "Please upload your CV" at bounding box center [433, 253] width 676 height 23
type input "C:\fakepath\[PERSON_NAME]'s CV.pdf"
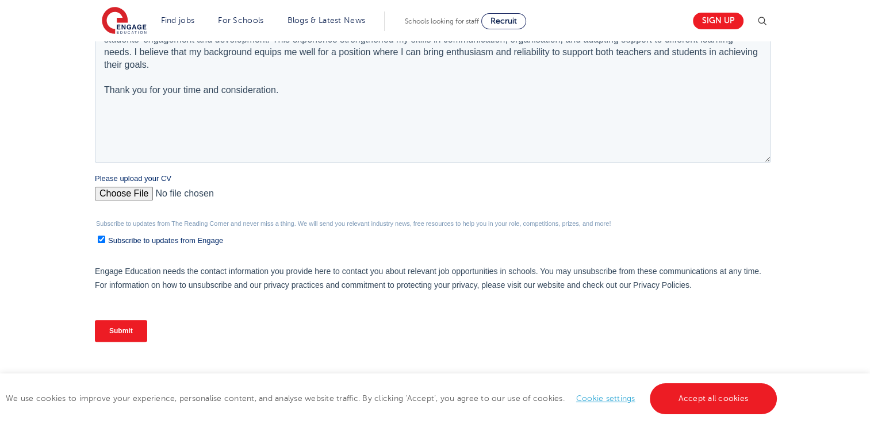
scroll to position [598, 0]
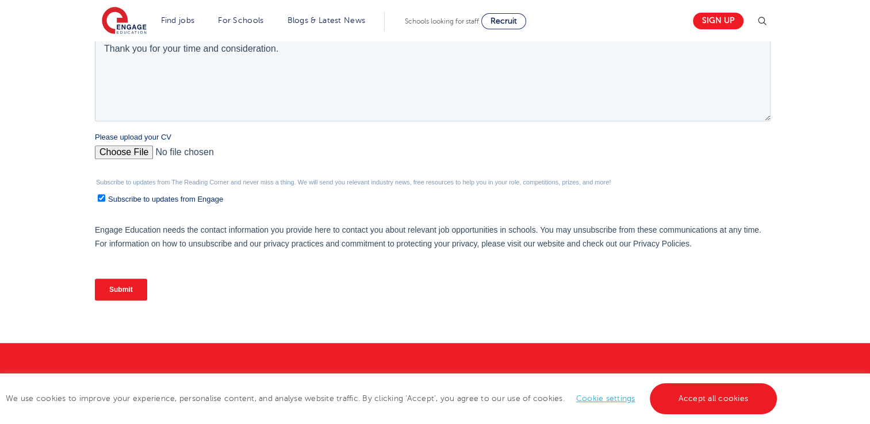
click at [137, 291] on input "Submit" at bounding box center [121, 290] width 52 height 22
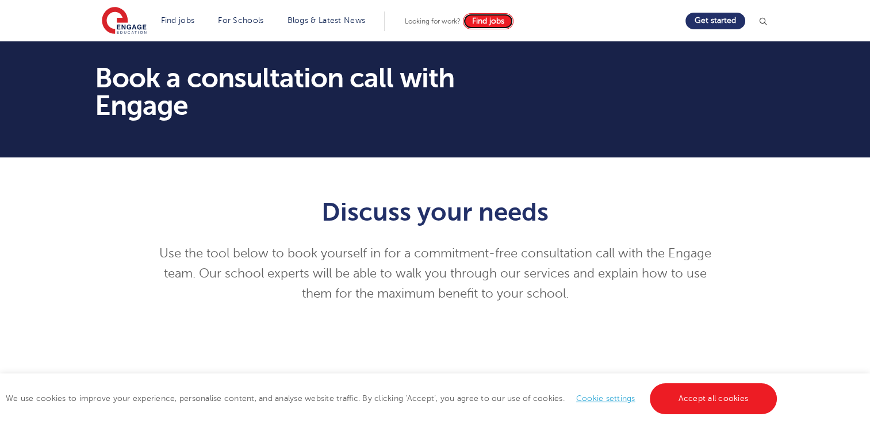
click at [479, 22] on span "Find jobs" at bounding box center [488, 21] width 32 height 9
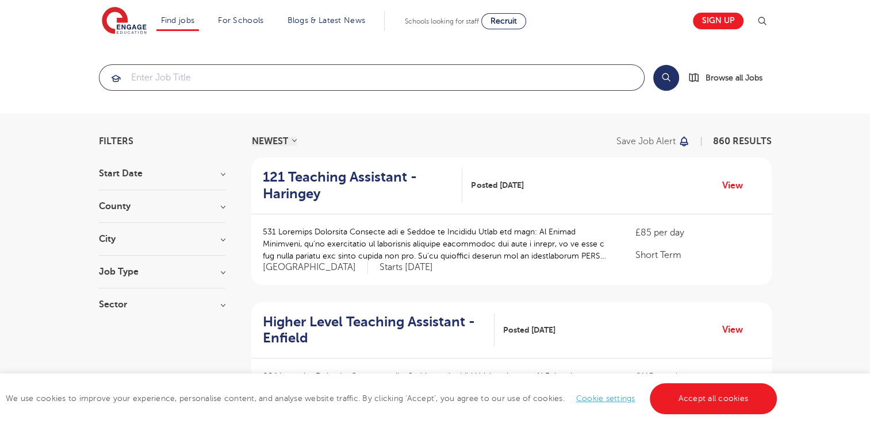
click at [262, 76] on input "search" at bounding box center [371, 77] width 544 height 25
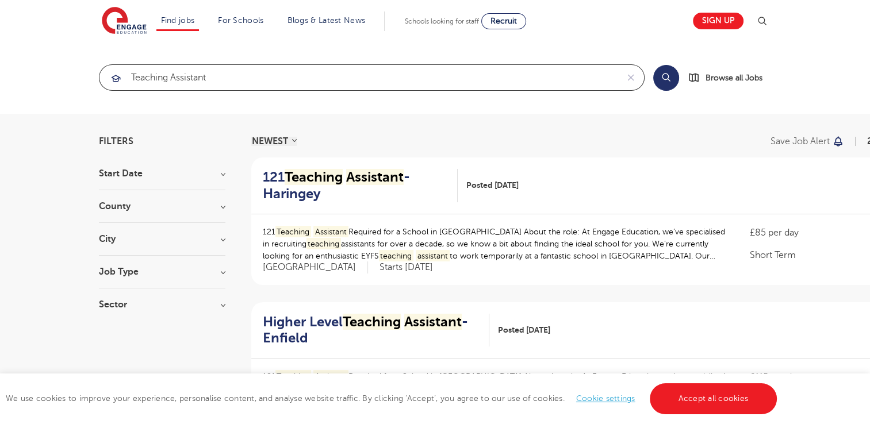
click at [258, 74] on input "teaching assistant" at bounding box center [358, 77] width 518 height 25
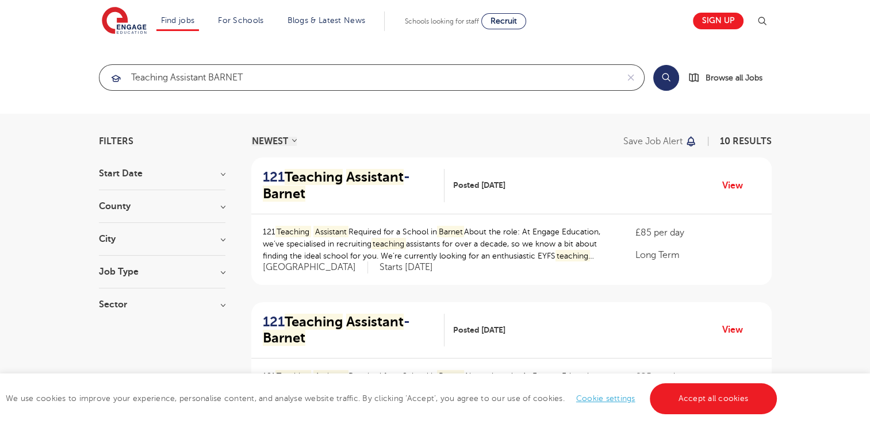
type input "teaching assistant BARNET"
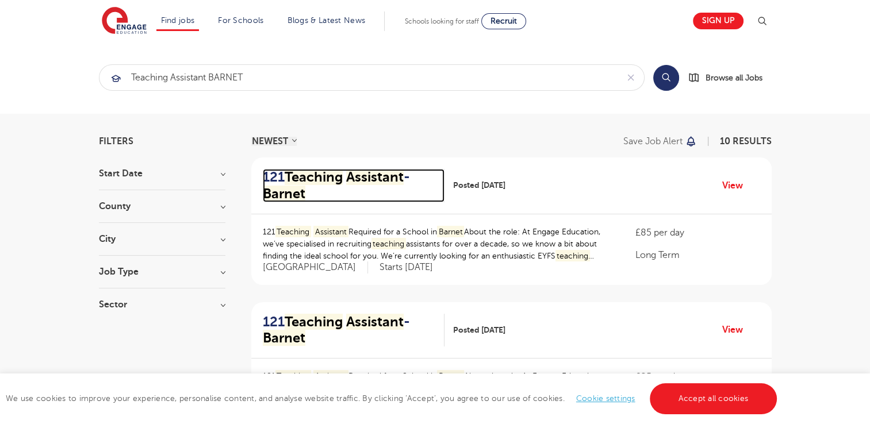
click at [321, 176] on mark "Teaching" at bounding box center [314, 177] width 58 height 16
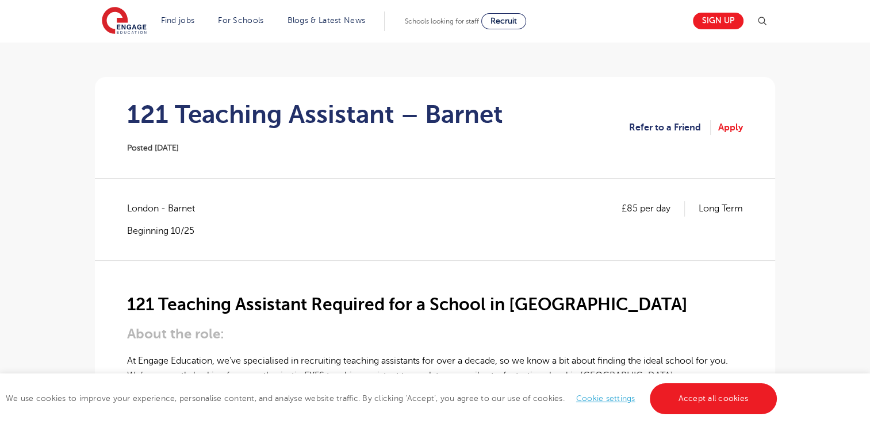
scroll to position [122, 0]
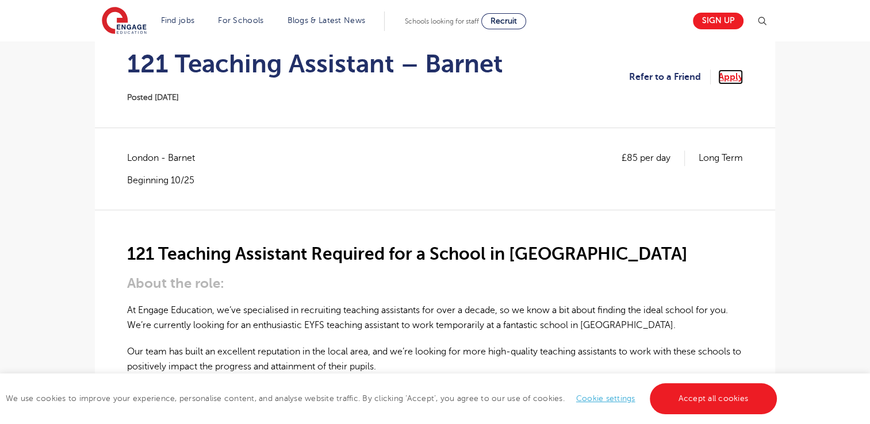
click at [729, 76] on link "Apply" at bounding box center [730, 77] width 25 height 15
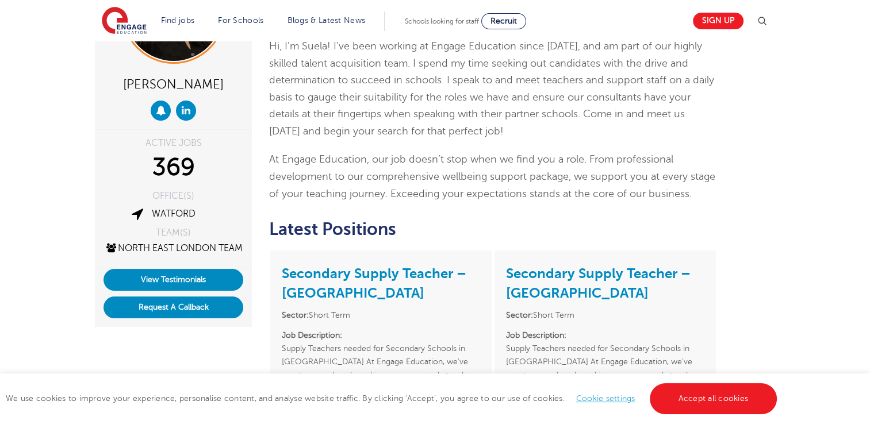
scroll to position [116, 0]
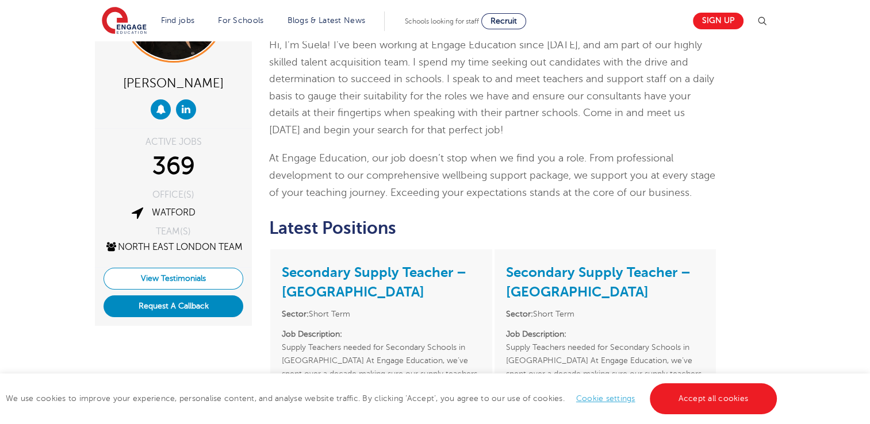
click at [190, 289] on link "View Testimonials" at bounding box center [173, 279] width 140 height 22
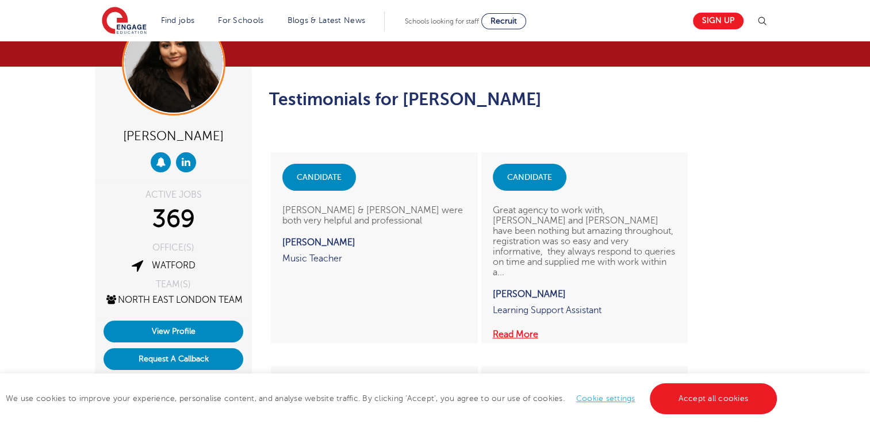
scroll to position [36, 0]
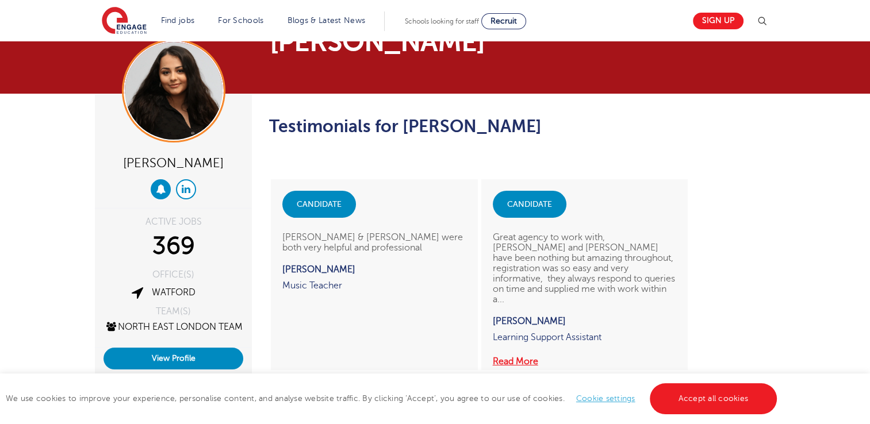
click at [194, 190] on link at bounding box center [186, 189] width 20 height 20
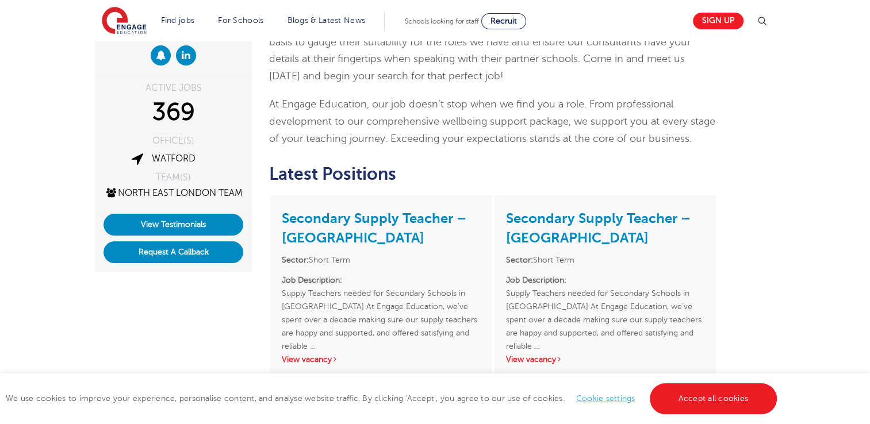
scroll to position [216, 0]
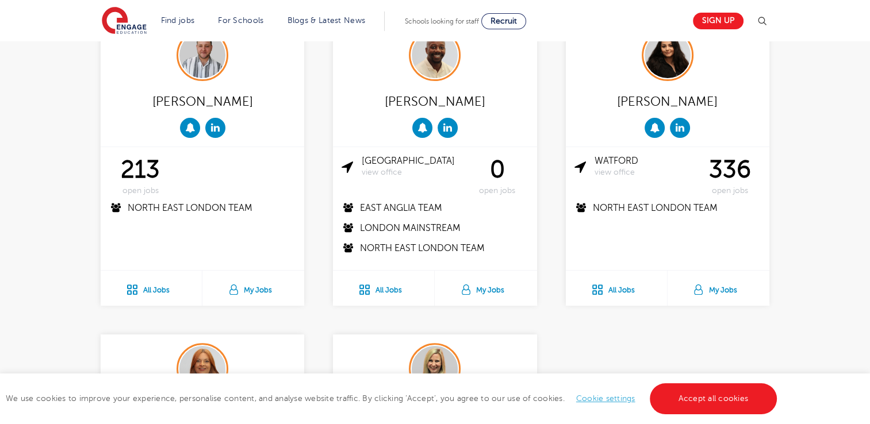
scroll to position [353, 0]
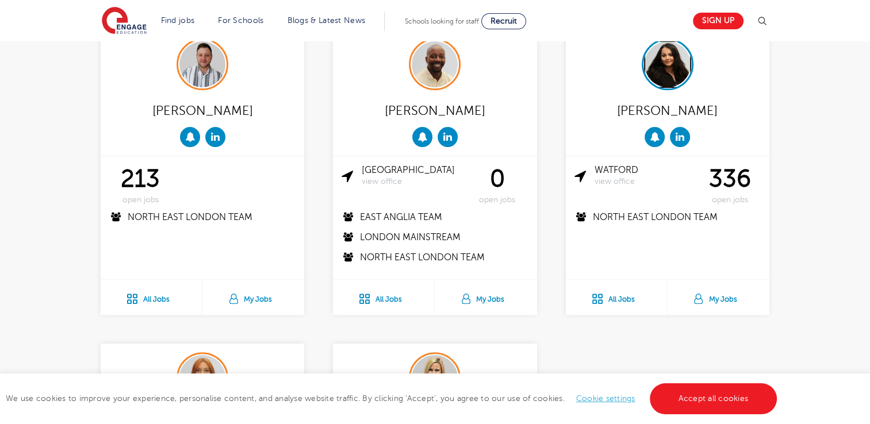
click at [673, 66] on img at bounding box center [667, 64] width 46 height 46
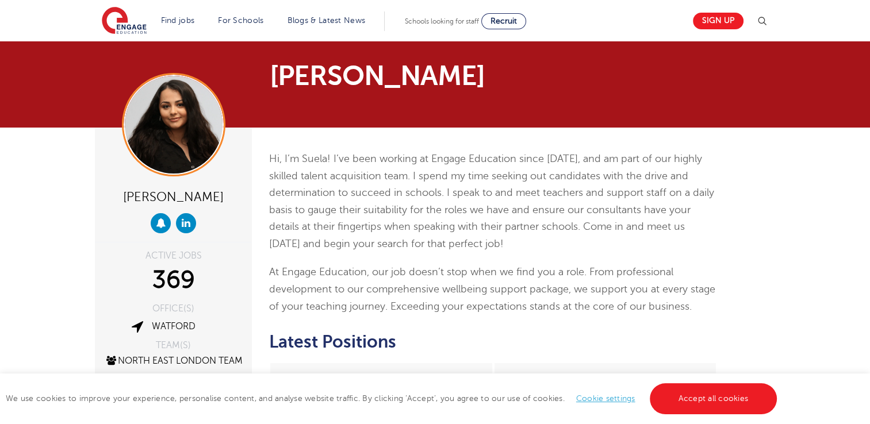
scroll to position [2, 0]
click at [206, 106] on img at bounding box center [174, 125] width 98 height 98
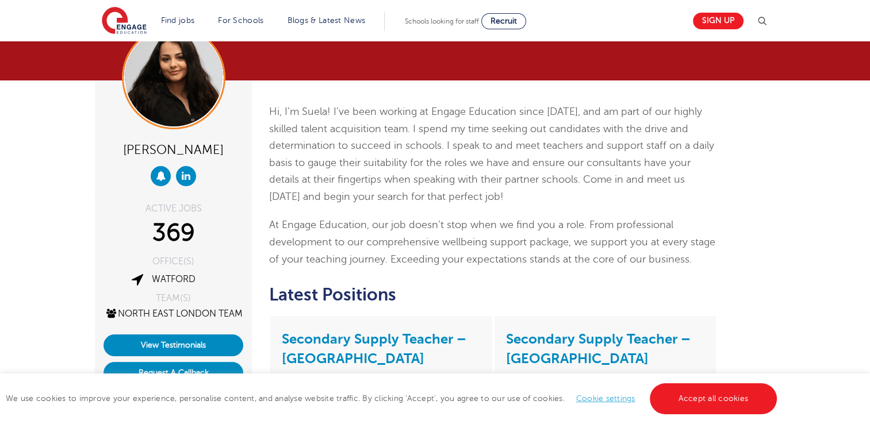
scroll to position [48, 0]
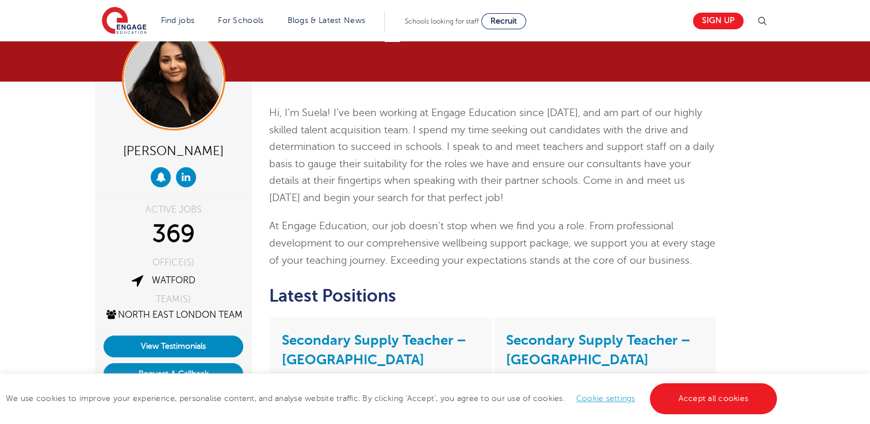
click at [766, 20] on img at bounding box center [762, 21] width 14 height 14
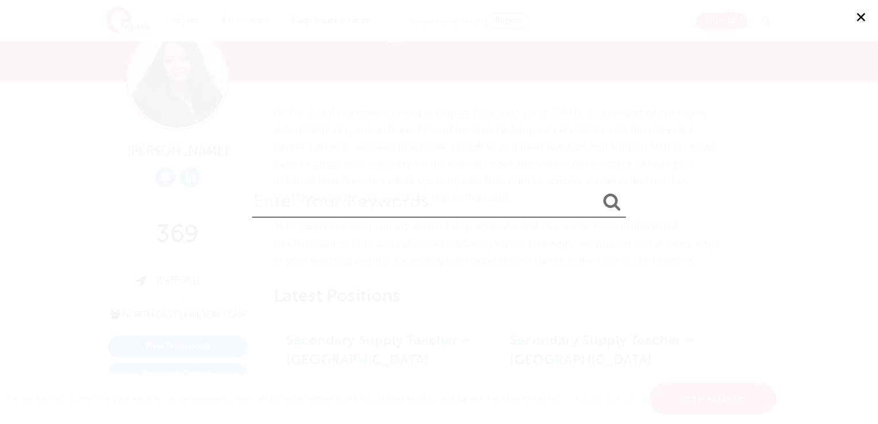
click at [862, 13] on button "✕" at bounding box center [861, 17] width 34 height 34
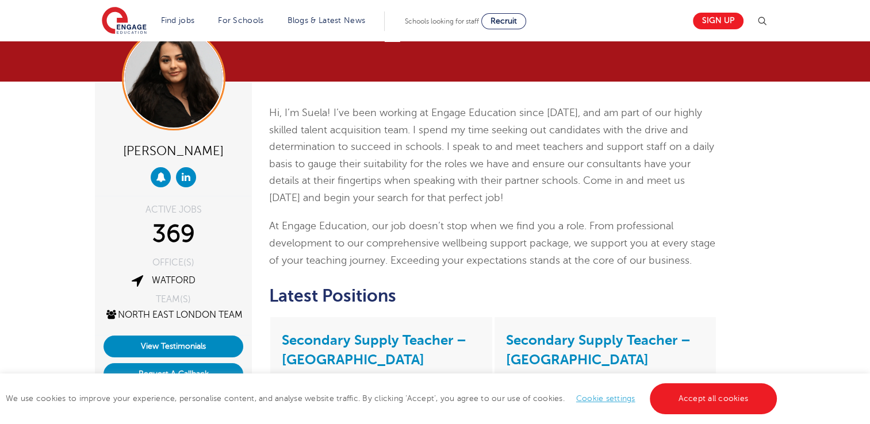
click at [138, 279] on div "Watford" at bounding box center [164, 280] width 64 height 11
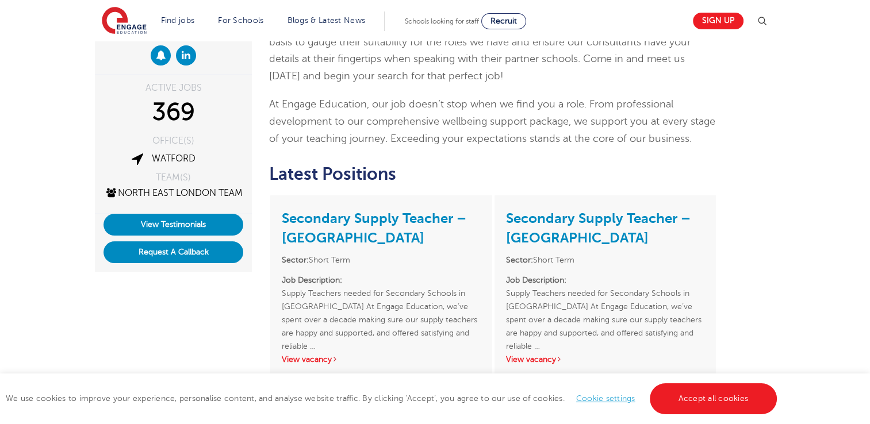
scroll to position [0, 0]
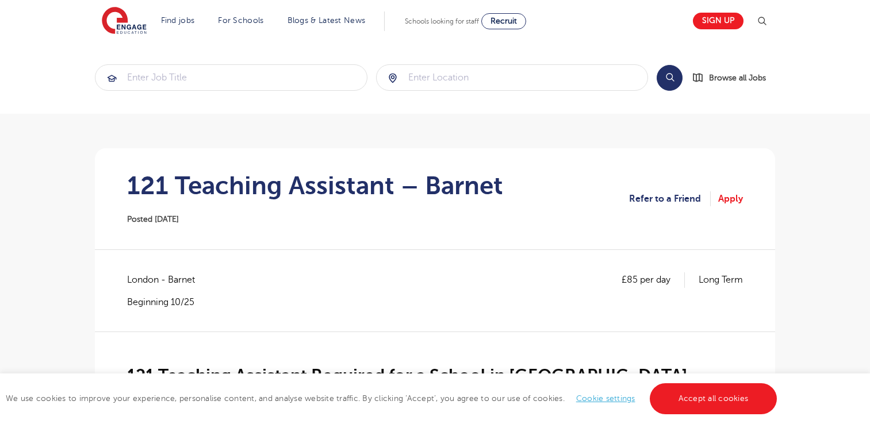
scroll to position [122, 0]
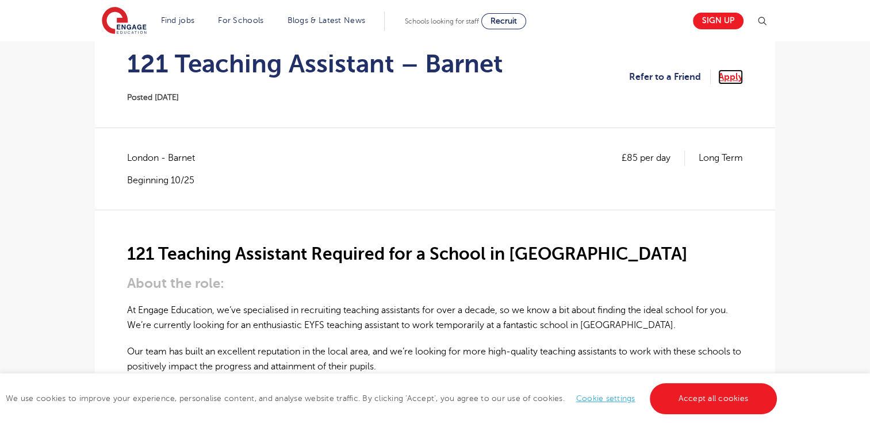
click at [727, 80] on link "Apply" at bounding box center [730, 77] width 25 height 15
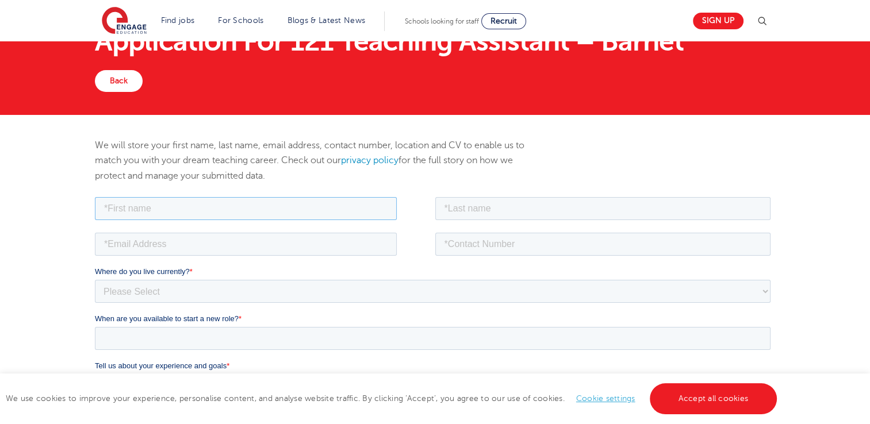
click at [144, 208] on input "text" at bounding box center [246, 208] width 302 height 23
type input "[PERSON_NAME]"
type input "Ahmed"
type input "yasmin870@outlook.com"
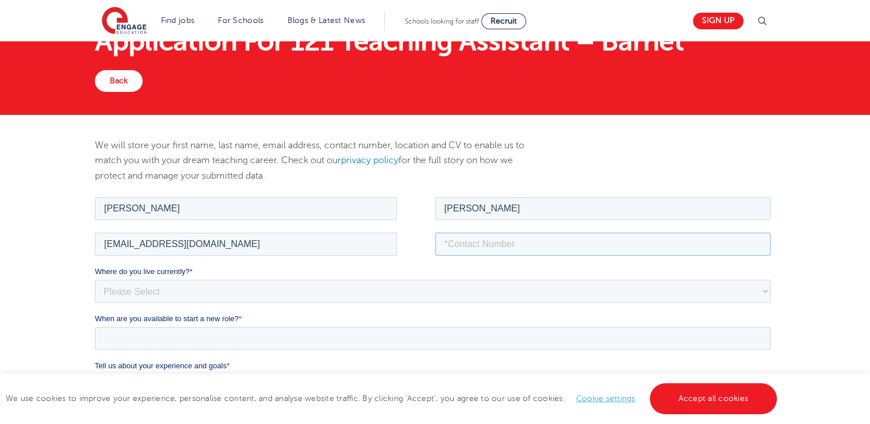
type input "07432593922"
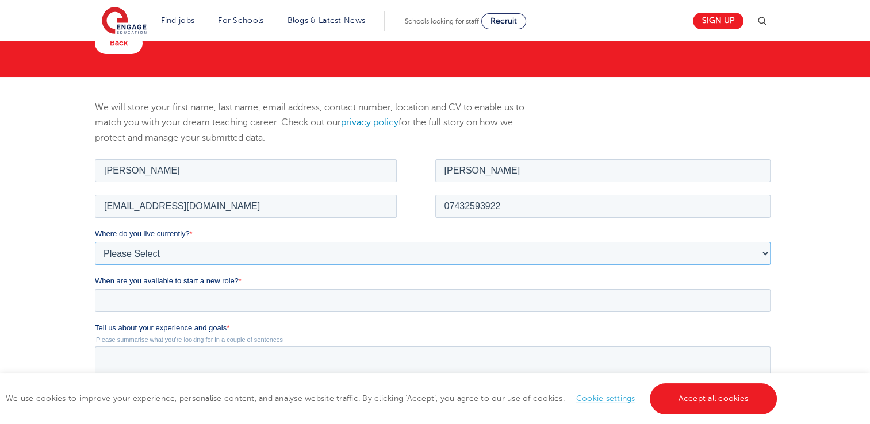
click at [205, 255] on select "Please Select UK Canada Ireland Australia New Zealand Europe USA South Africa J…" at bounding box center [433, 252] width 676 height 23
select select "UK"
click at [95, 241] on select "Please Select [GEOGRAPHIC_DATA] [GEOGRAPHIC_DATA] [GEOGRAPHIC_DATA] [GEOGRAPHIC…" at bounding box center [433, 252] width 676 height 23
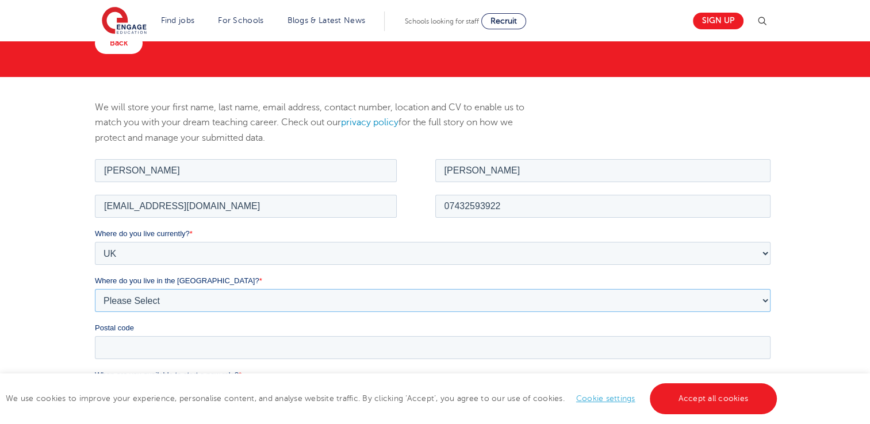
click at [128, 294] on select "Please Select Overseas [GEOGRAPHIC_DATA] [GEOGRAPHIC_DATA] [GEOGRAPHIC_DATA] [G…" at bounding box center [433, 300] width 676 height 23
click at [95, 289] on select "Please Select Overseas [GEOGRAPHIC_DATA] [GEOGRAPHIC_DATA] [GEOGRAPHIC_DATA] [G…" at bounding box center [433, 300] width 676 height 23
click at [141, 299] on select "Please Select Overseas [GEOGRAPHIC_DATA] [GEOGRAPHIC_DATA] [GEOGRAPHIC_DATA] [G…" at bounding box center [433, 300] width 676 height 23
select select "[GEOGRAPHIC_DATA]"
click at [95, 289] on select "Please Select Overseas [GEOGRAPHIC_DATA] [GEOGRAPHIC_DATA] [GEOGRAPHIC_DATA] [G…" at bounding box center [433, 300] width 676 height 23
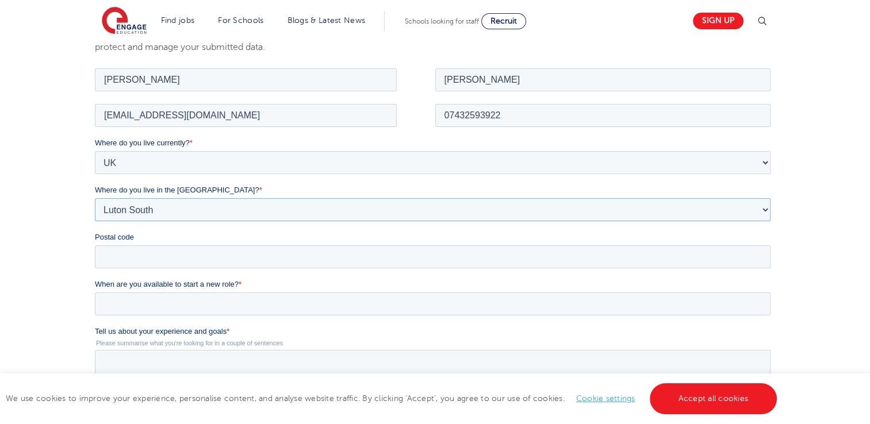
scroll to position [179, 0]
click at [117, 250] on input "Postal code" at bounding box center [433, 257] width 676 height 23
type input "HA7 1DN"
click at [100, 302] on input "When are you available to start a new role? *" at bounding box center [433, 304] width 676 height 23
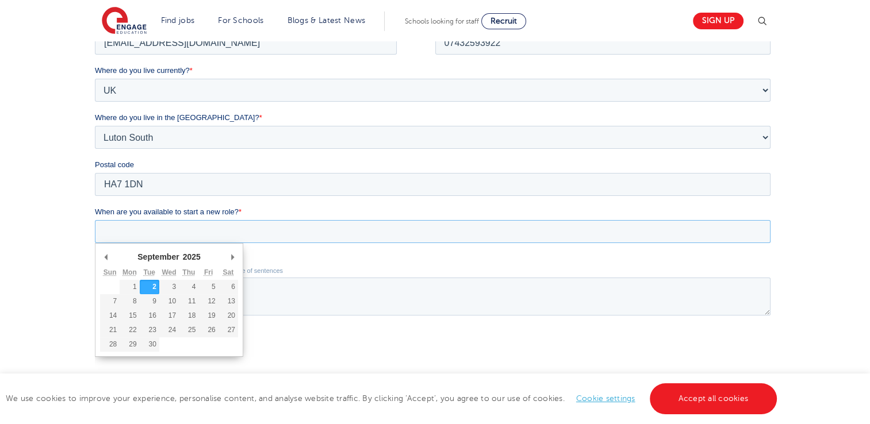
scroll to position [253, 0]
type div "[DATE]"
type input "[DATE]"
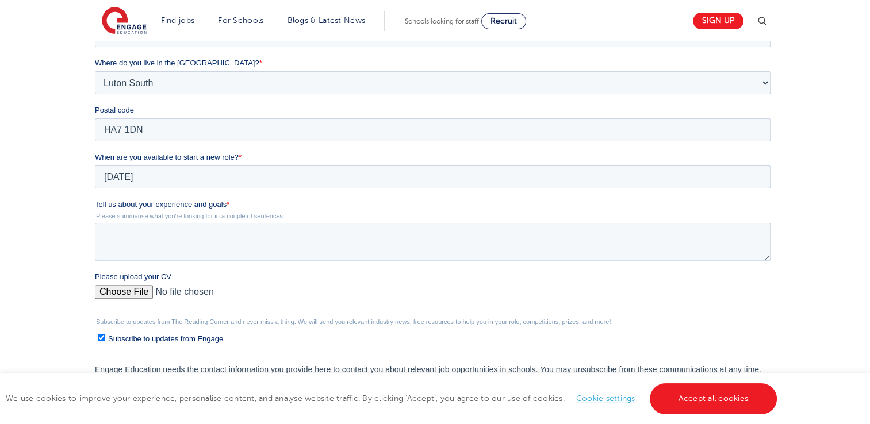
scroll to position [310, 0]
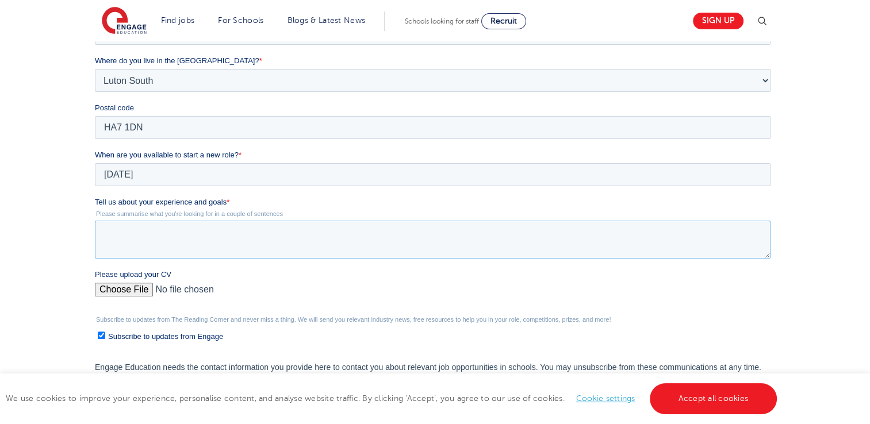
click at [143, 241] on textarea "Tell us about your experience and goals *" at bounding box center [433, 240] width 676 height 38
paste textarea "I am dedicated to supporting students’ learning and fostering a positive classr…"
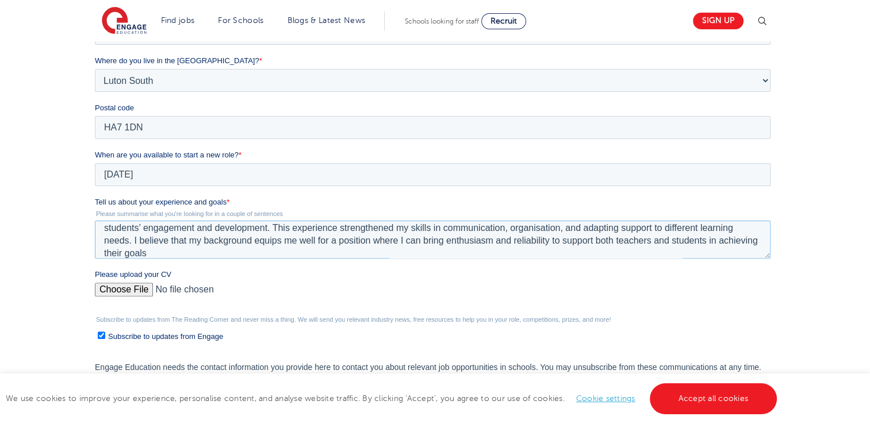
scroll to position [0, 0]
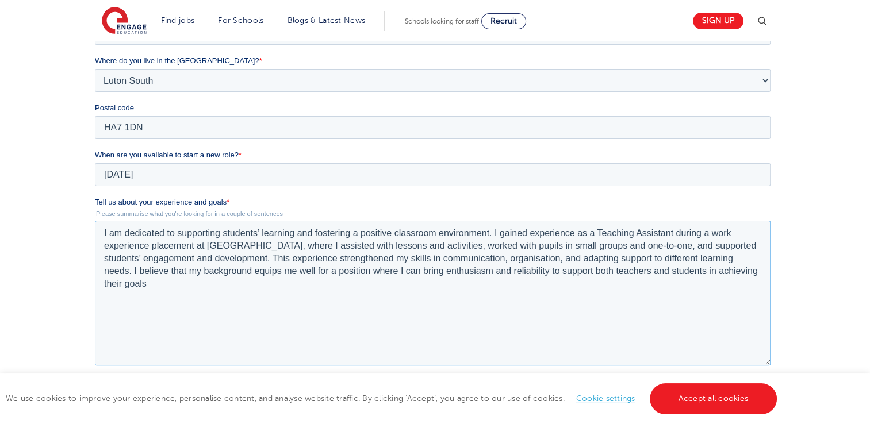
drag, startPoint x: 767, startPoint y: 257, endPoint x: 768, endPoint y: 365, distance: 108.1
click at [768, 365] on textarea "I am dedicated to supporting students’ learning and fostering a positive classr…" at bounding box center [433, 293] width 676 height 145
click at [281, 318] on textarea "I am dedicated to supporting students’ learning and fostering a positive classr…" at bounding box center [433, 293] width 676 height 145
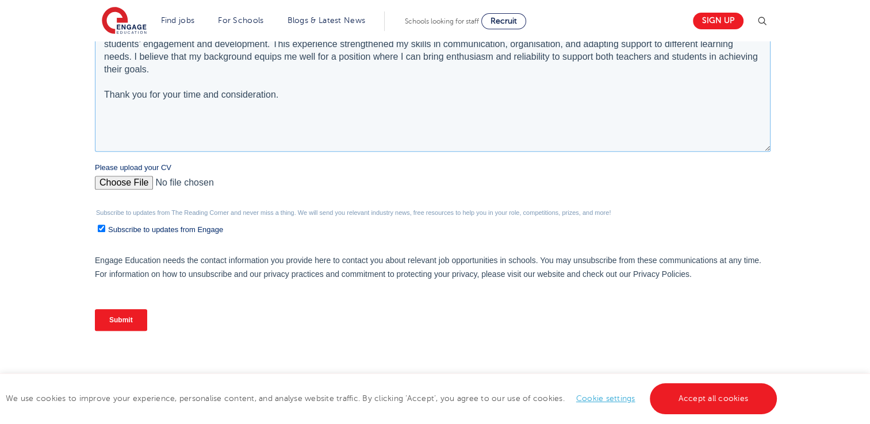
scroll to position [542, 0]
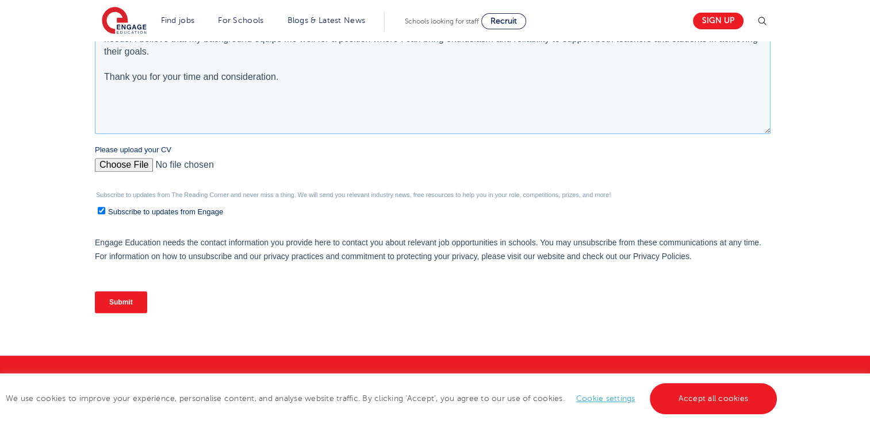
type textarea "I am dedicated to supporting students’ learning and fostering a positive classr…"
click at [128, 161] on input "Please upload your CV" at bounding box center [433, 169] width 676 height 23
type input "C:\fakepath\[PERSON_NAME]'s CV.pdf"
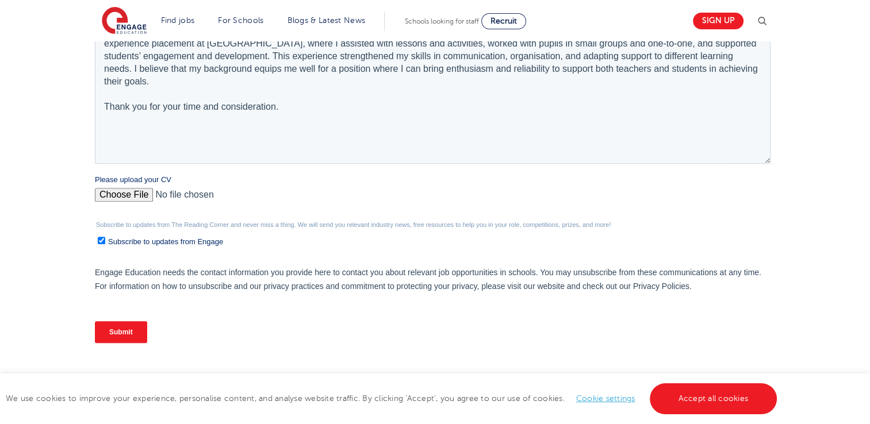
scroll to position [505, 0]
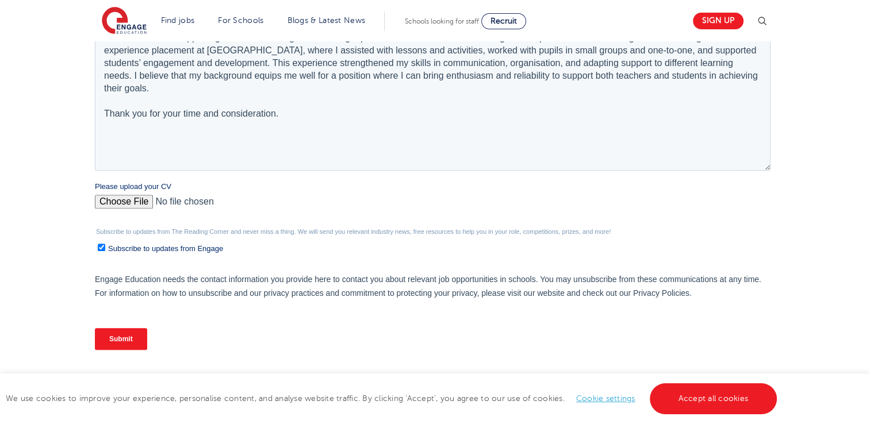
drag, startPoint x: 412, startPoint y: 250, endPoint x: 412, endPoint y: 213, distance: 36.8
click at [412, 213] on input "Please upload your CV" at bounding box center [433, 206] width 676 height 23
click at [129, 205] on input "Please upload your CV" at bounding box center [433, 206] width 676 height 23
type input "C:\fakepath\[PERSON_NAME]'s CV.pdf"
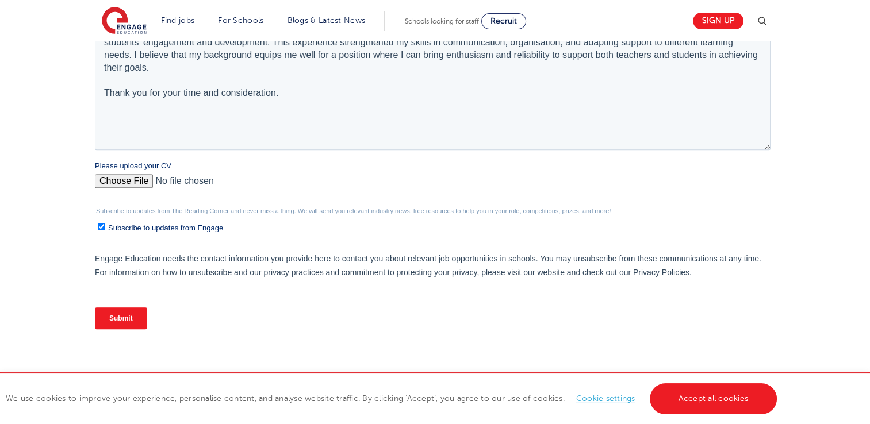
scroll to position [527, 0]
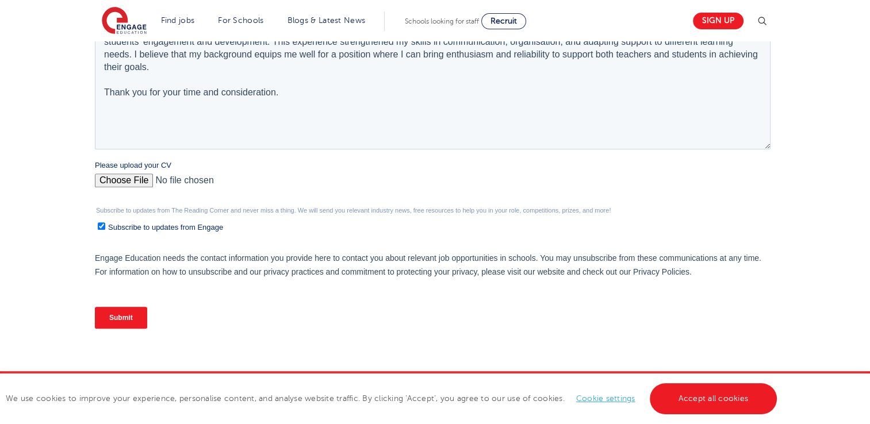
click at [135, 314] on input "Submit" at bounding box center [121, 318] width 52 height 22
click at [125, 318] on input "Submit" at bounding box center [121, 318] width 52 height 22
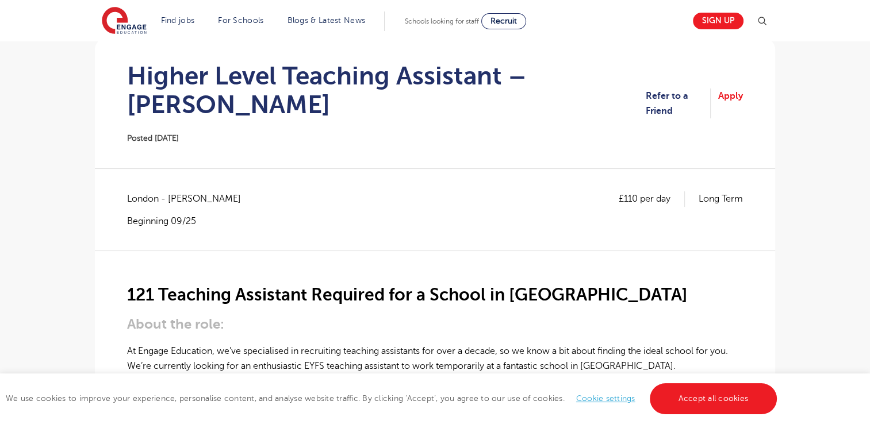
scroll to position [110, 0]
click at [726, 91] on link "Apply" at bounding box center [730, 103] width 25 height 30
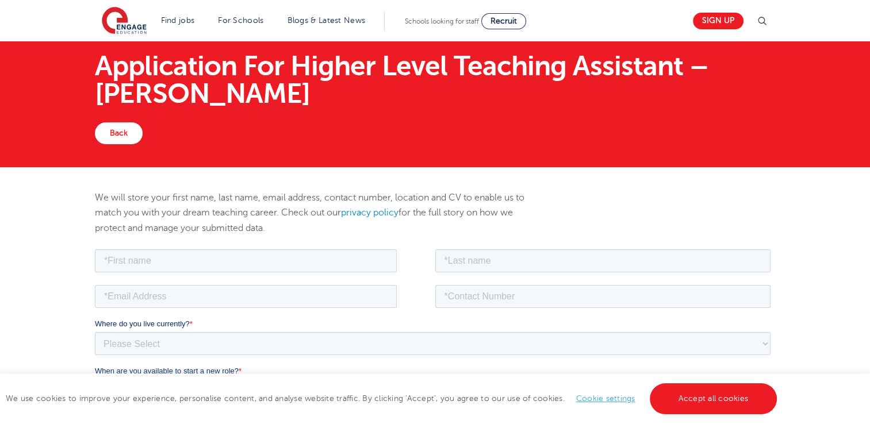
scroll to position [131, 0]
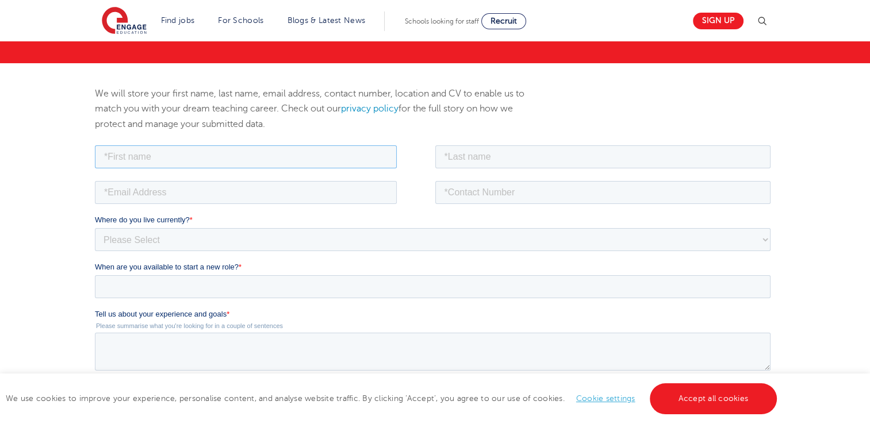
click at [201, 156] on input "text" at bounding box center [246, 156] width 302 height 23
type input "[PERSON_NAME]"
type input "[EMAIL_ADDRESS][DOMAIN_NAME]"
type input "07432593922"
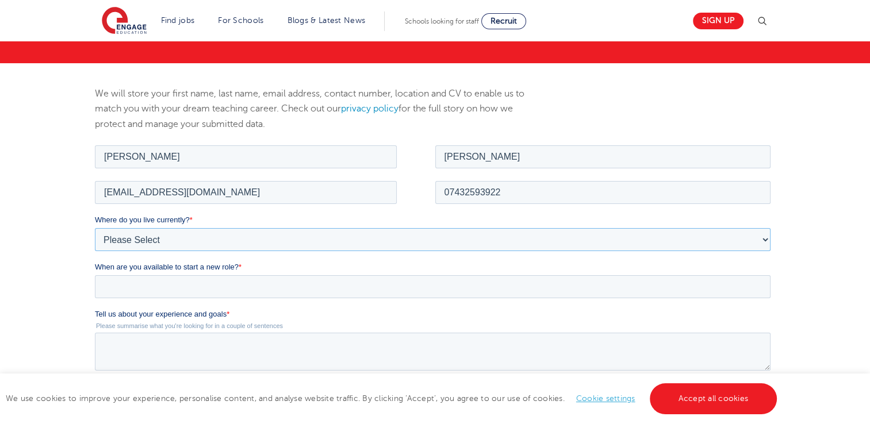
click at [184, 233] on select "Please Select [GEOGRAPHIC_DATA] [GEOGRAPHIC_DATA] [GEOGRAPHIC_DATA] [GEOGRAPHIC…" at bounding box center [433, 239] width 676 height 23
select select "UK"
click at [95, 228] on select "Please Select [GEOGRAPHIC_DATA] [GEOGRAPHIC_DATA] [GEOGRAPHIC_DATA] [GEOGRAPHIC…" at bounding box center [433, 239] width 676 height 23
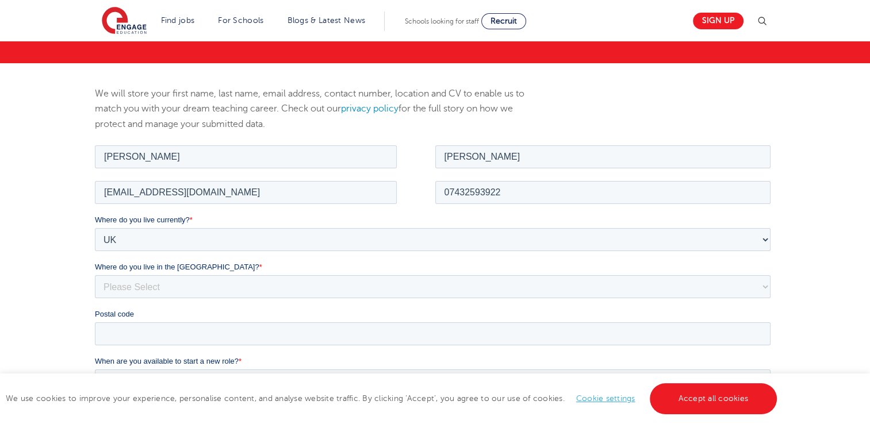
click at [69, 215] on div "We will store your first name, last name, email address, contact number, locati…" at bounding box center [435, 374] width 870 height 623
click at [139, 283] on select "Please Select Overseas [GEOGRAPHIC_DATA] [GEOGRAPHIC_DATA] [GEOGRAPHIC_DATA] [G…" at bounding box center [433, 286] width 676 height 23
select select "[GEOGRAPHIC_DATA]"
click at [95, 275] on select "Please Select Overseas [GEOGRAPHIC_DATA] [GEOGRAPHIC_DATA] [GEOGRAPHIC_DATA] [G…" at bounding box center [433, 286] width 676 height 23
click at [147, 328] on input "Postal code" at bounding box center [433, 333] width 676 height 23
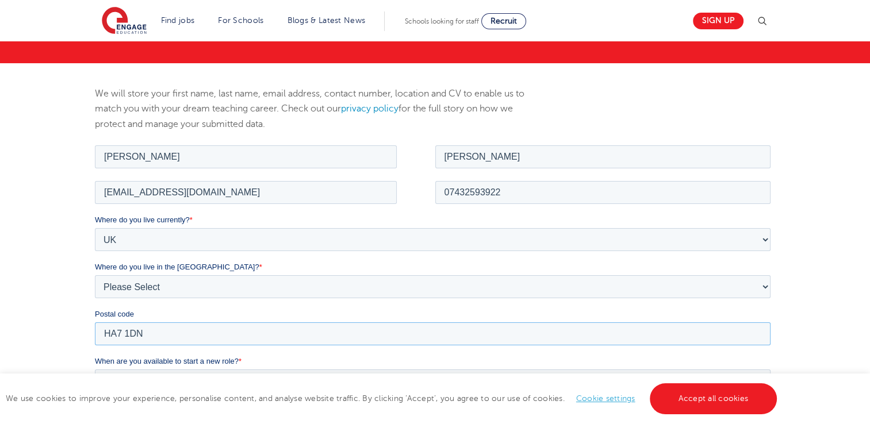
type input "HA7 1DN"
click at [34, 356] on div "We will store your first name, last name, email address, contact number, locati…" at bounding box center [435, 374] width 870 height 623
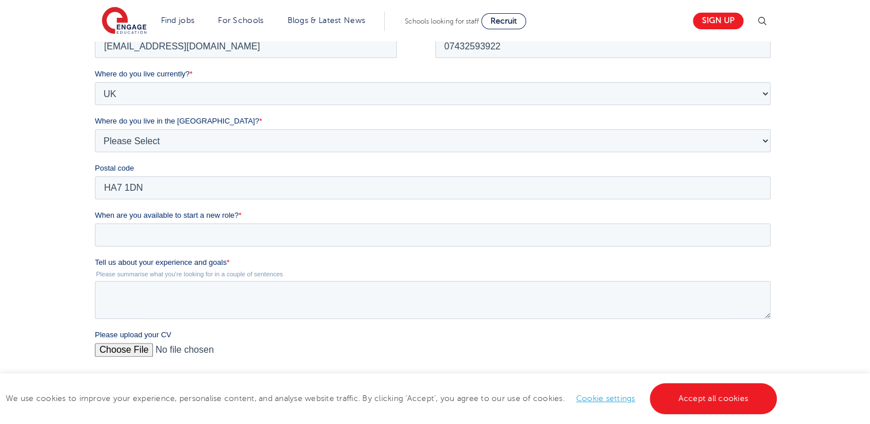
scroll to position [324, 0]
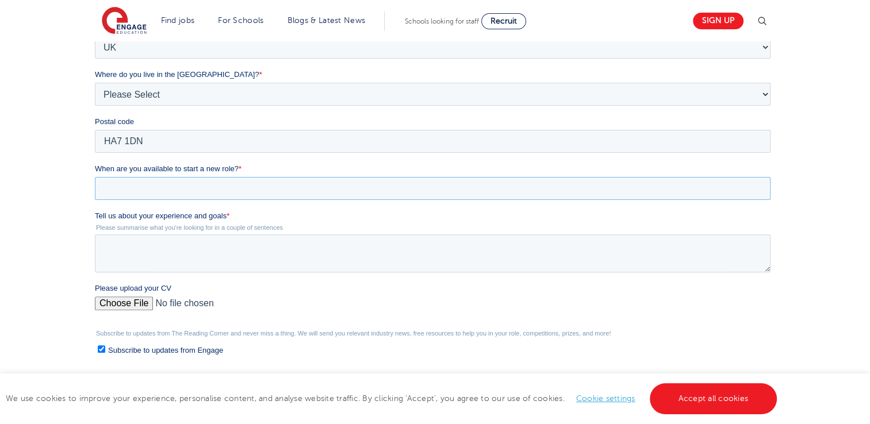
click at [162, 187] on input "When are you available to start a new role? *" at bounding box center [433, 188] width 676 height 23
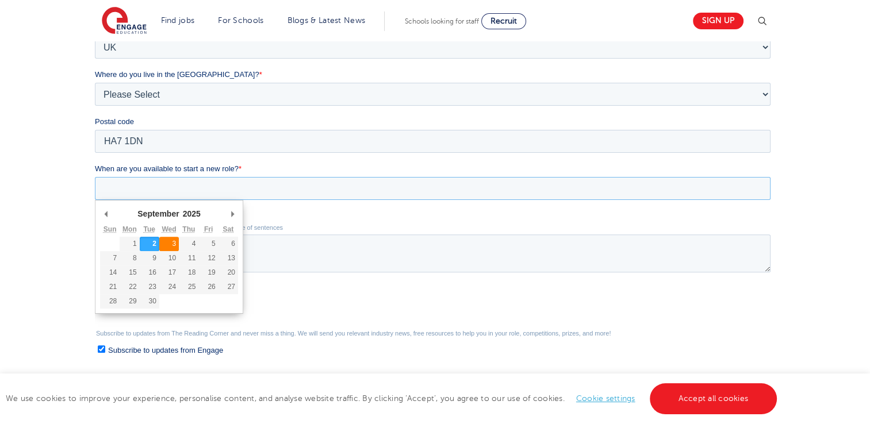
type div "[DATE]"
type input "[DATE]"
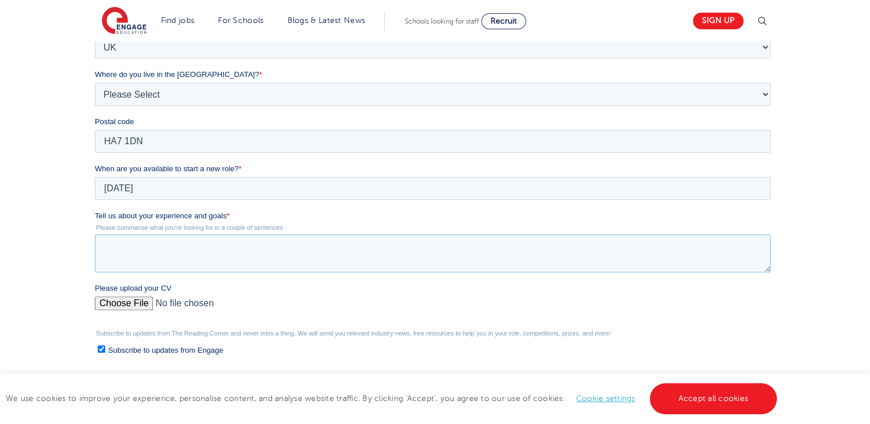
click at [140, 244] on textarea "Tell us about your experience and goals *" at bounding box center [433, 254] width 676 height 38
paste textarea "I am dedicated to supporting students’ learning and fostering a positive classr…"
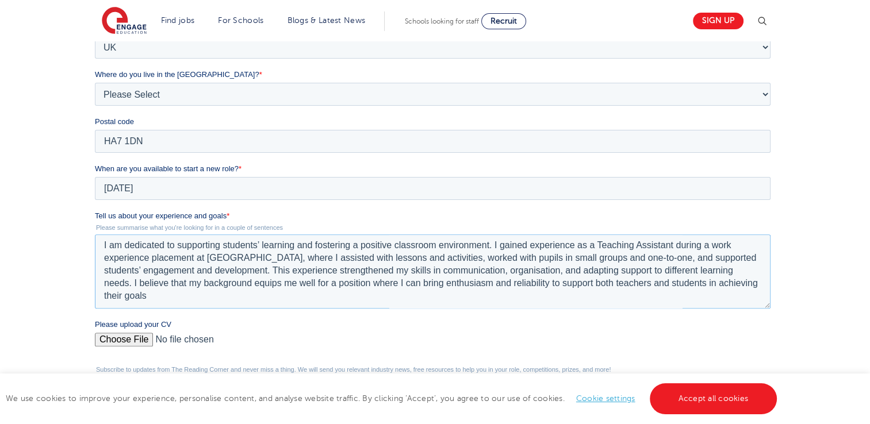
scroll to position [0, 0]
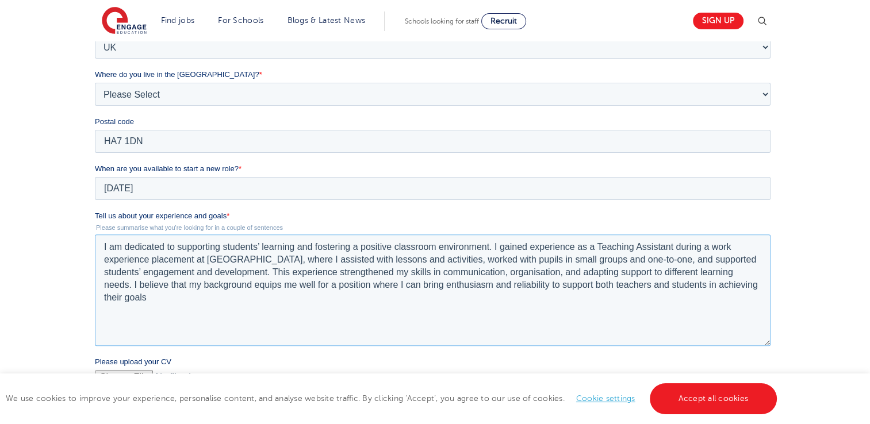
drag, startPoint x: 763, startPoint y: 268, endPoint x: 784, endPoint y: 344, distance: 79.2
click html "Job Position Job Sector Job ID Job Number Job Owner [MEDICAL_DATA][PERSON_NAME]…"
click at [292, 328] on textarea "I am dedicated to supporting students’ learning and fostering a positive classr…" at bounding box center [433, 291] width 676 height 113
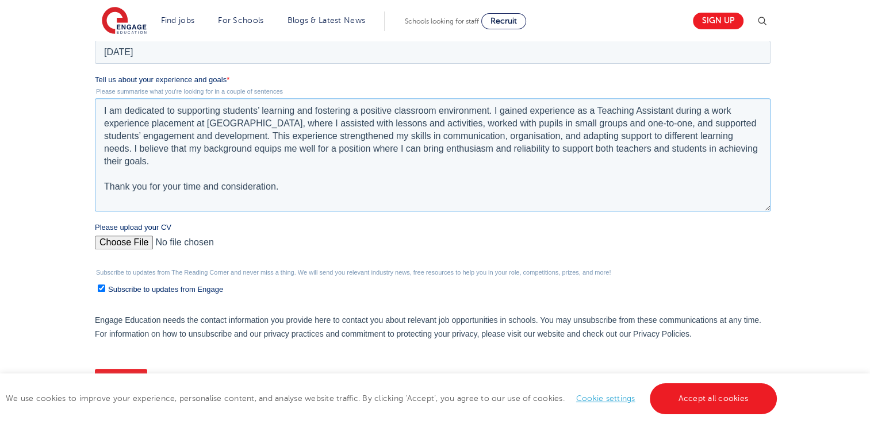
scroll to position [462, 0]
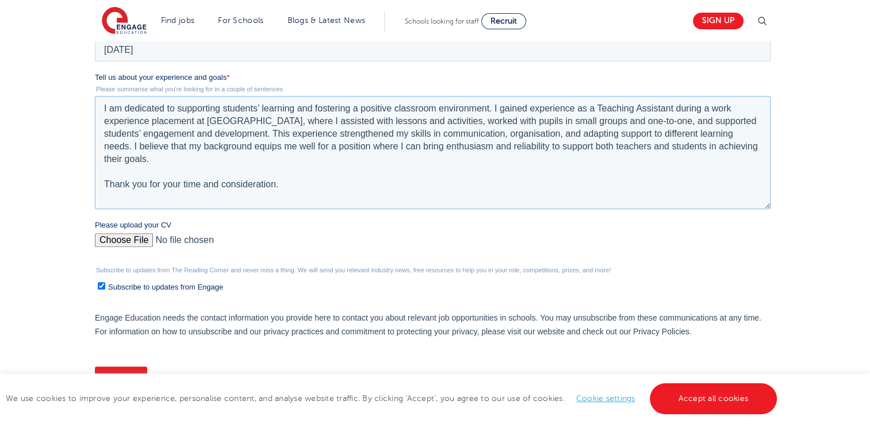
type textarea "I am dedicated to supporting students’ learning and fostering a positive classr…"
click at [137, 237] on input "Please upload your CV" at bounding box center [433, 244] width 676 height 23
type input "C:\fakepath\[PERSON_NAME]'s CV.pdf"
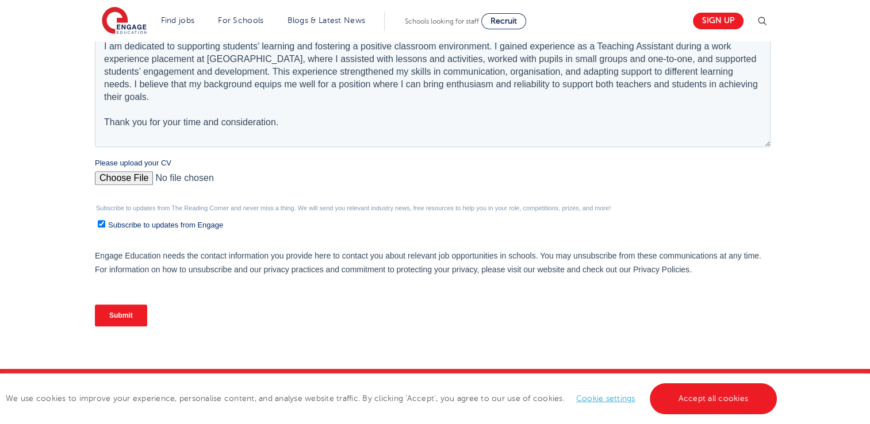
scroll to position [531, 0]
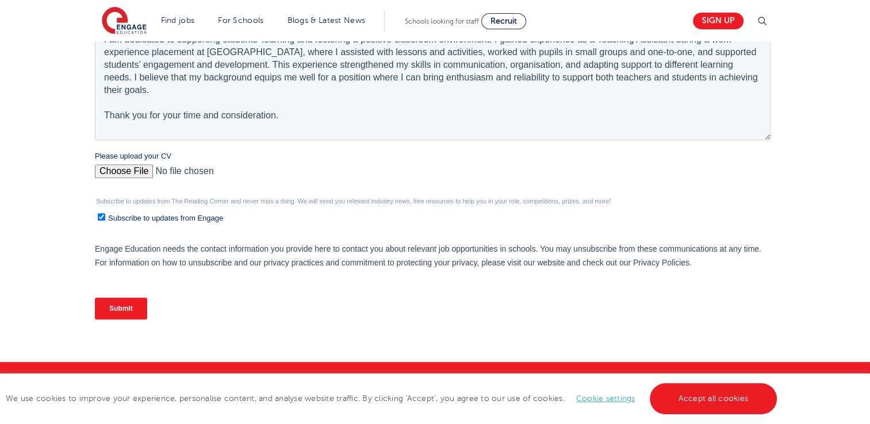
click at [131, 306] on input "Submit" at bounding box center [121, 309] width 52 height 22
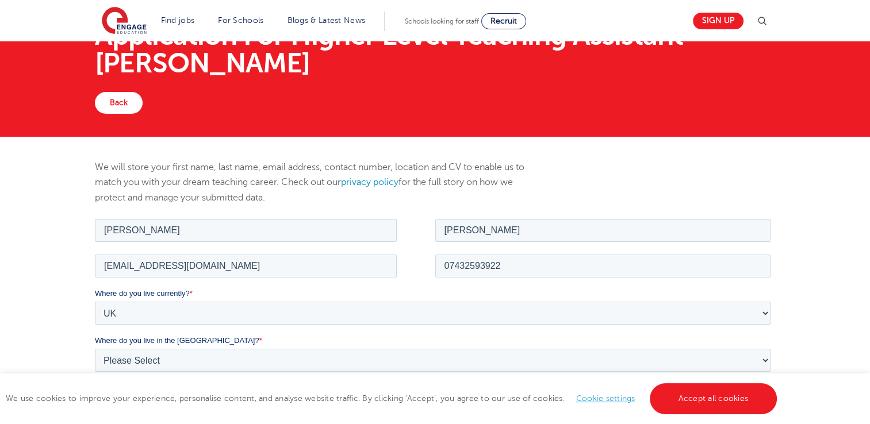
scroll to position [44, 0]
